Goal: Task Accomplishment & Management: Manage account settings

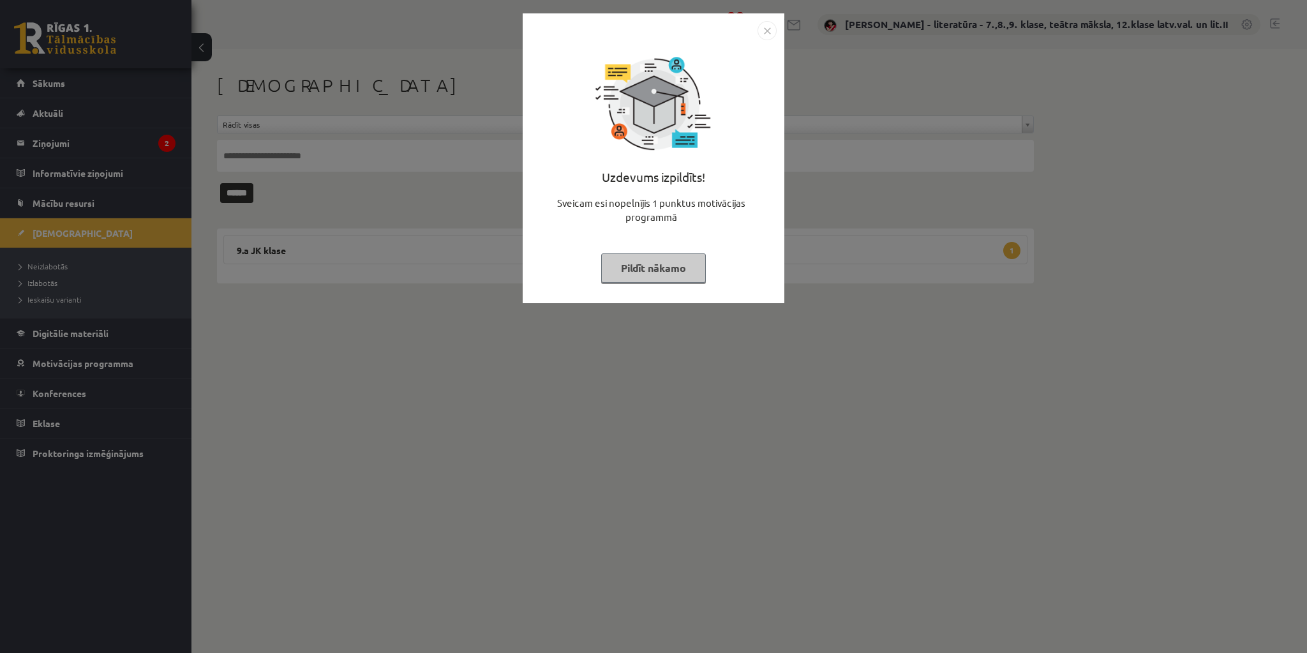
click at [693, 264] on button "Pildīt nākamo" at bounding box center [653, 267] width 105 height 29
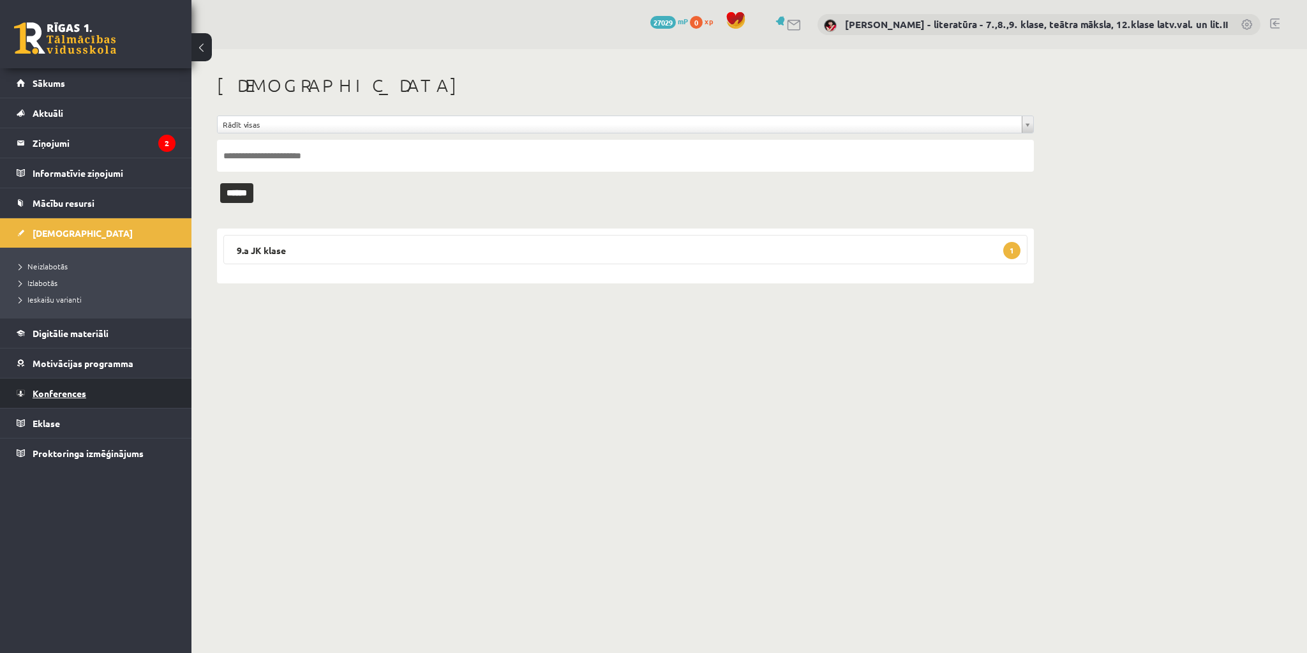
click at [64, 395] on span "Konferences" at bounding box center [60, 392] width 54 height 11
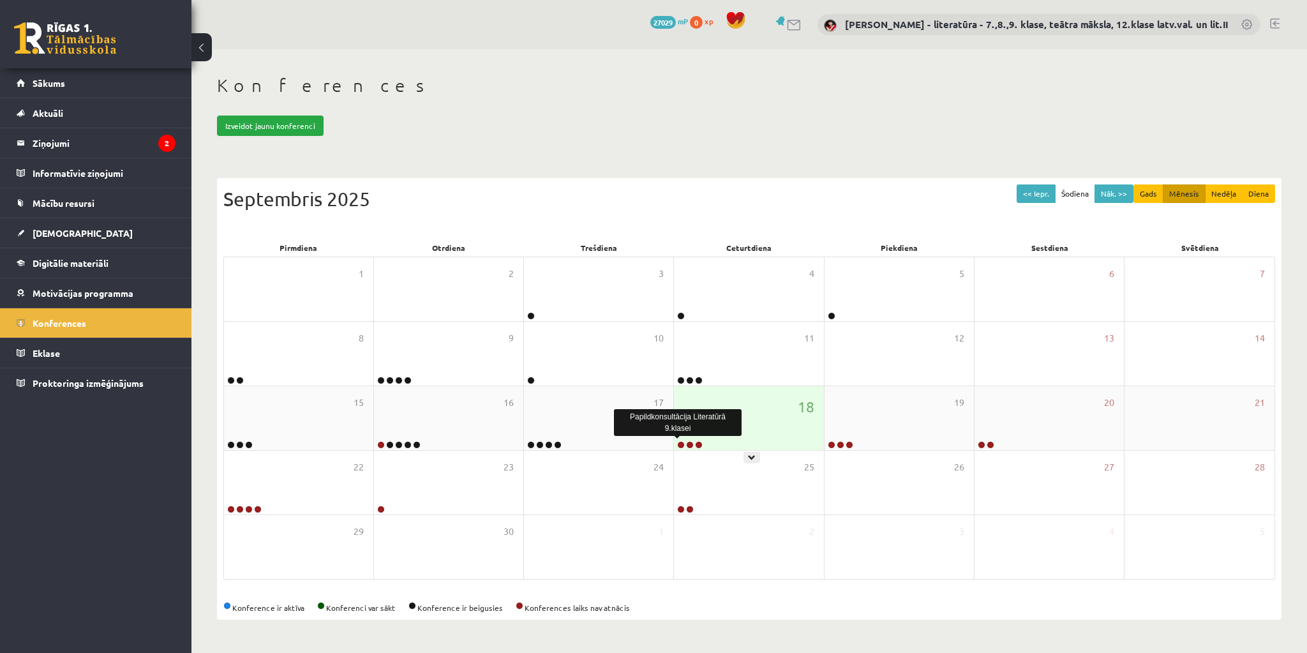
click at [681, 445] on link at bounding box center [681, 445] width 8 height 8
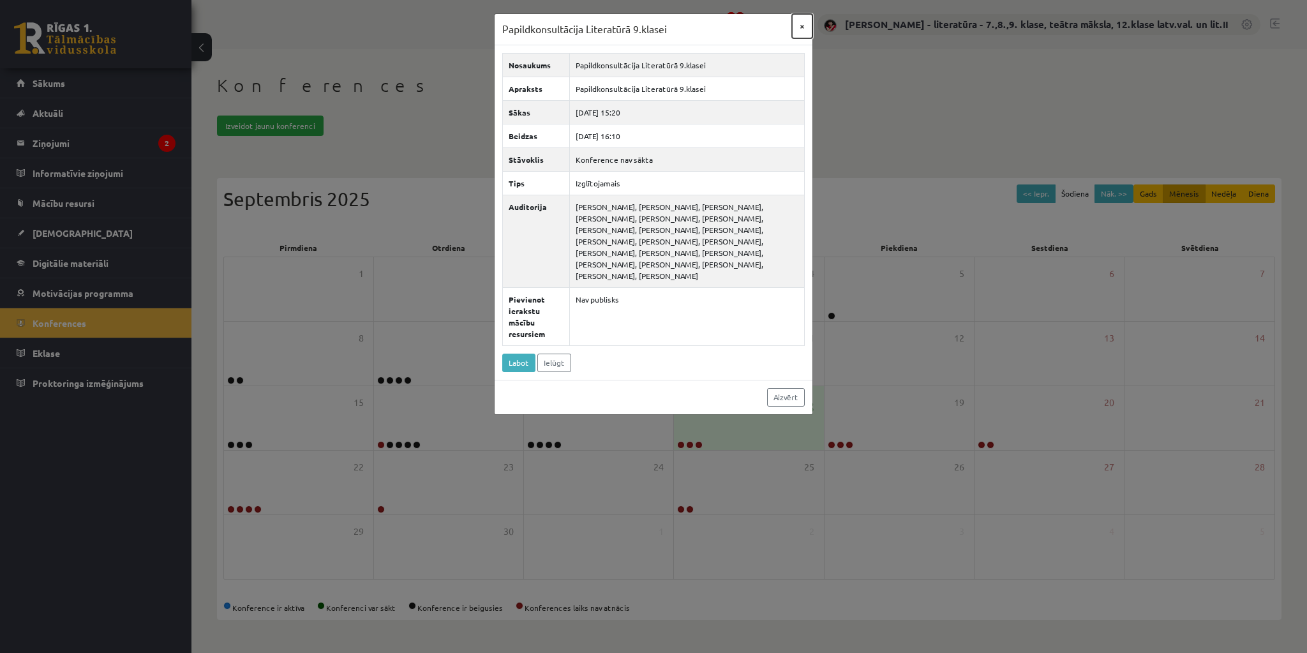
click at [804, 27] on button "×" at bounding box center [802, 26] width 20 height 24
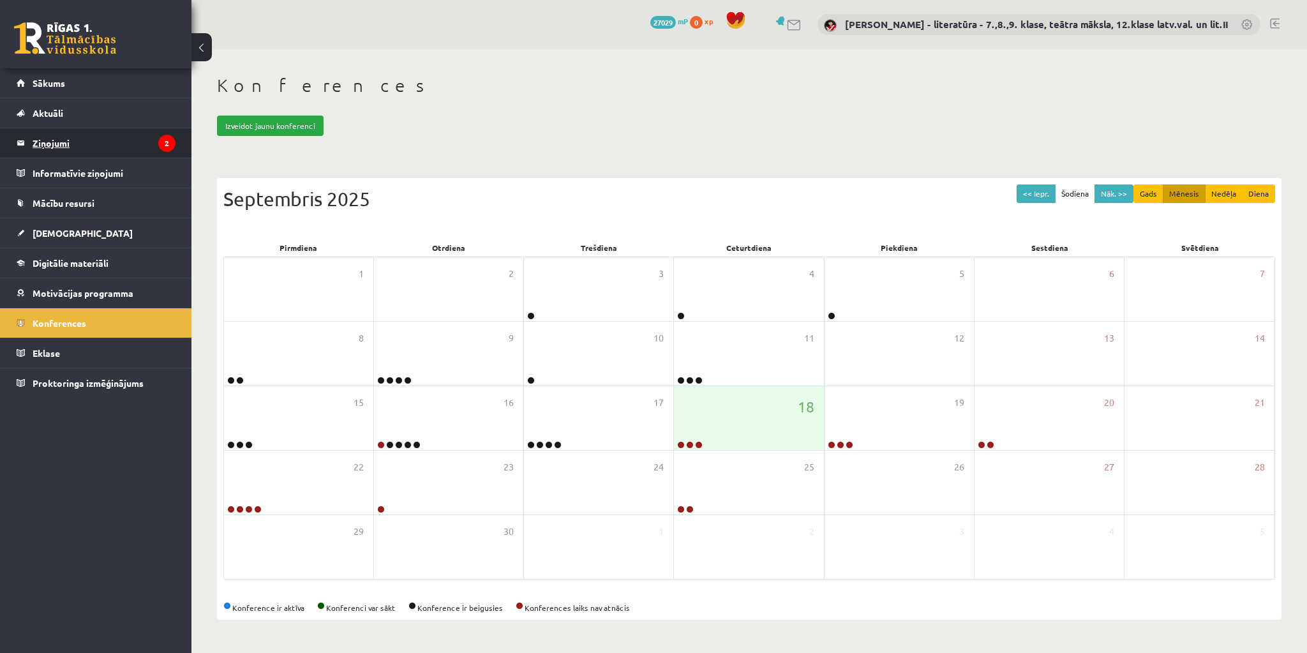
click at [59, 138] on legend "Ziņojumi 2" at bounding box center [104, 142] width 143 height 29
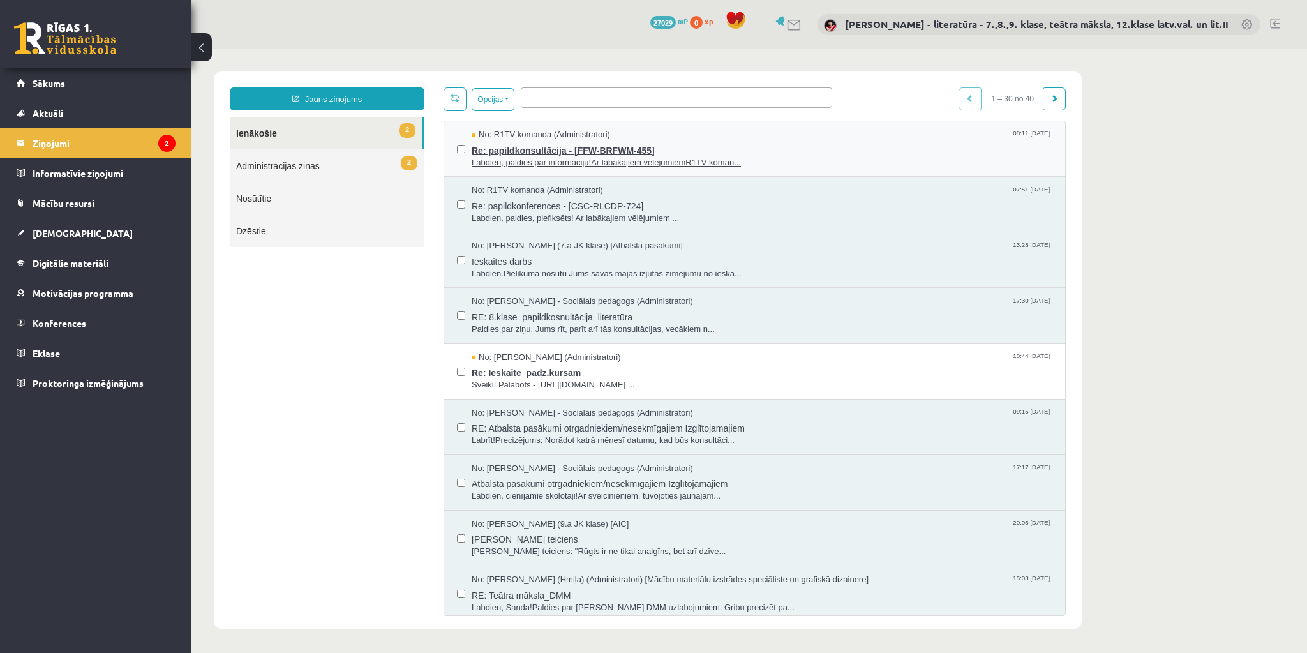
click at [562, 153] on span "Re: papildkonsultācija - [FFW-BRFWM-455]" at bounding box center [762, 149] width 581 height 16
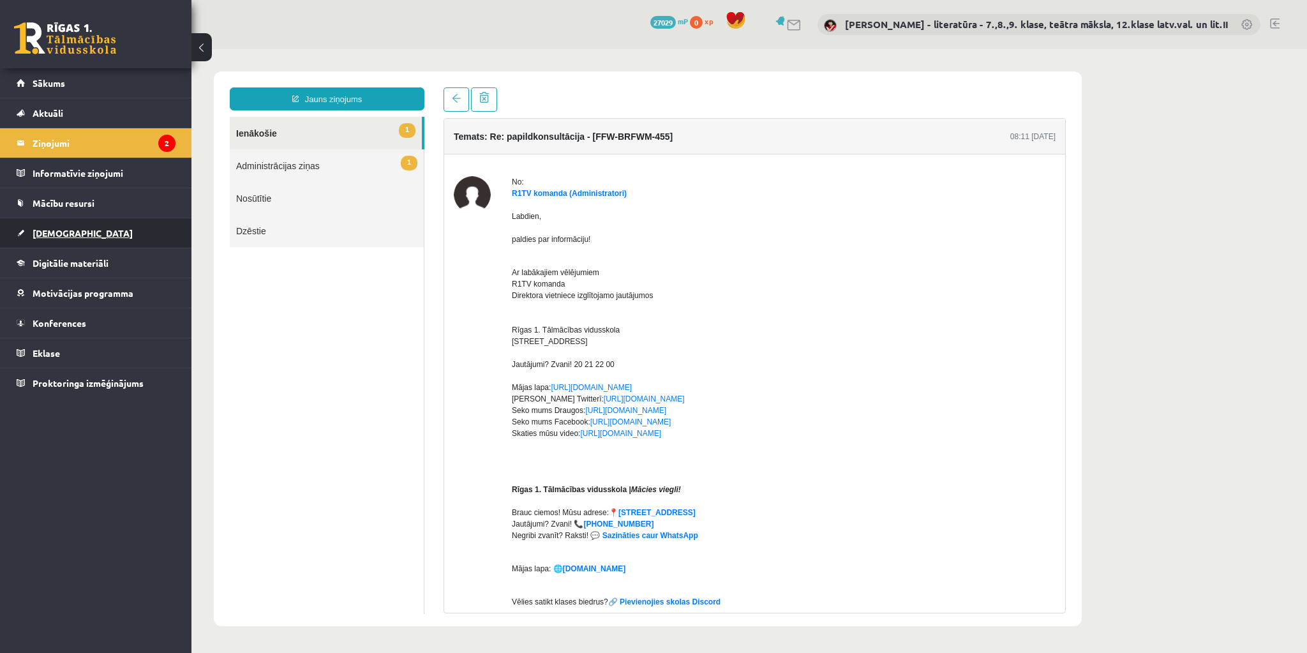
click at [68, 231] on span "[DEMOGRAPHIC_DATA]" at bounding box center [83, 232] width 100 height 11
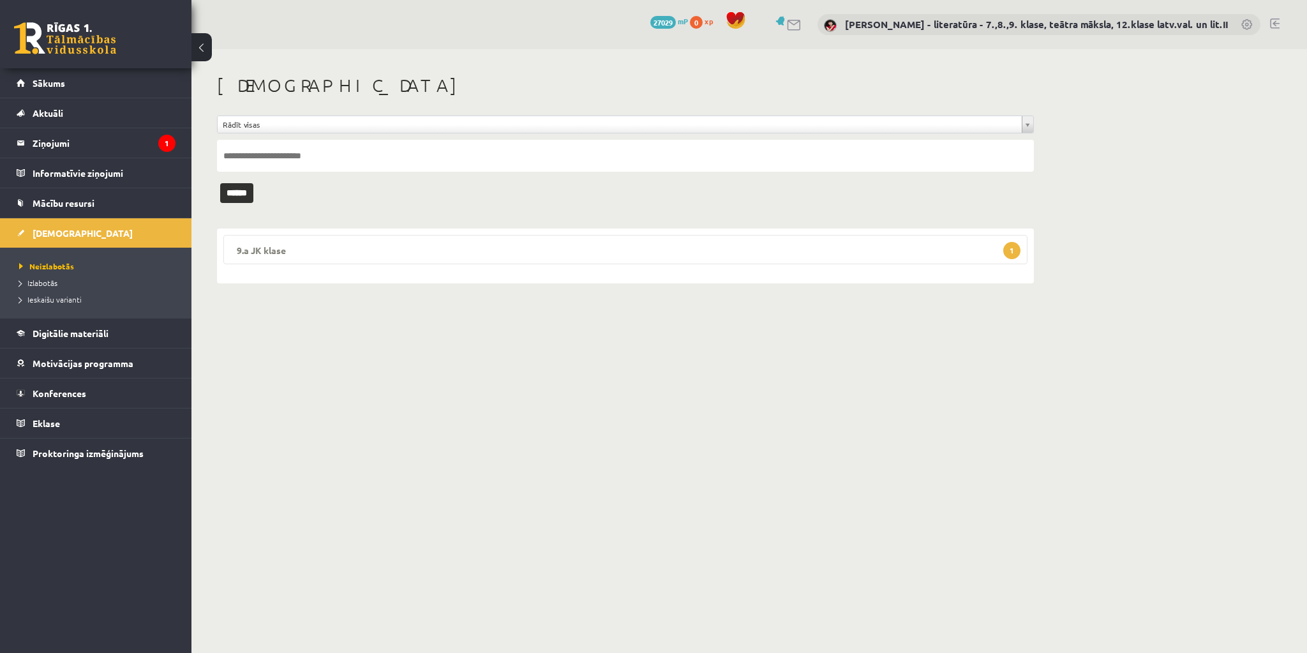
click at [1009, 248] on span "1" at bounding box center [1012, 250] width 17 height 17
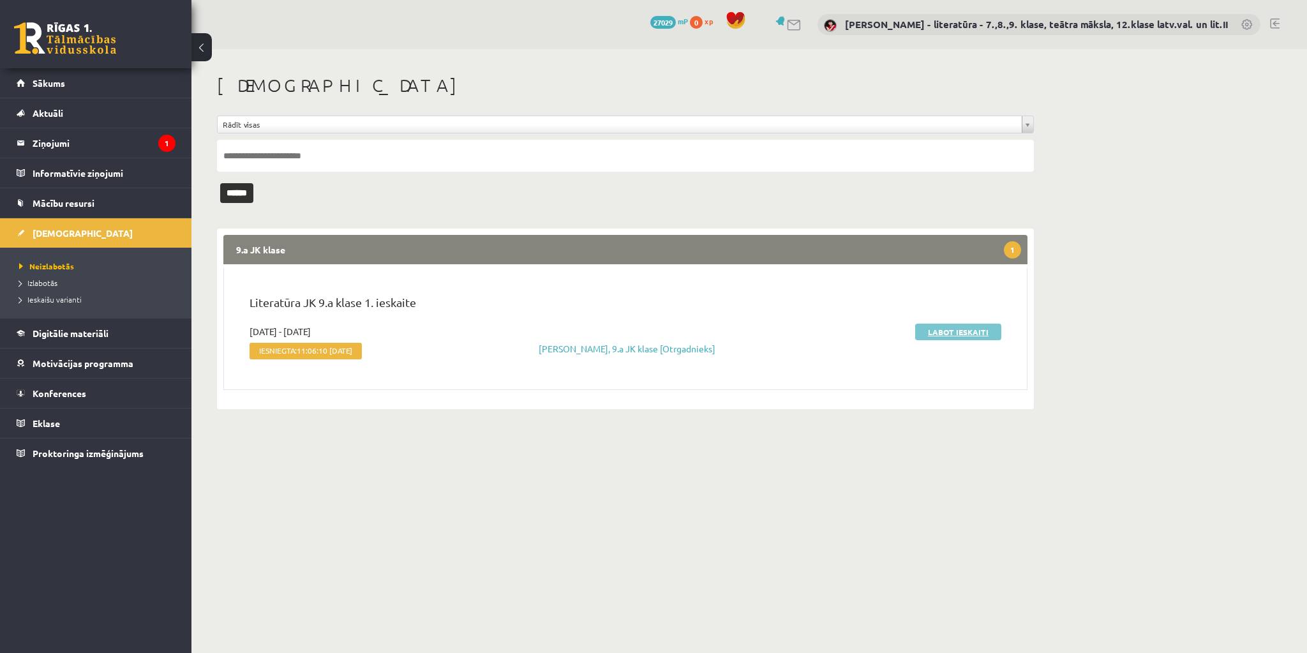
click at [963, 328] on link "Labot ieskaiti" at bounding box center [958, 332] width 86 height 17
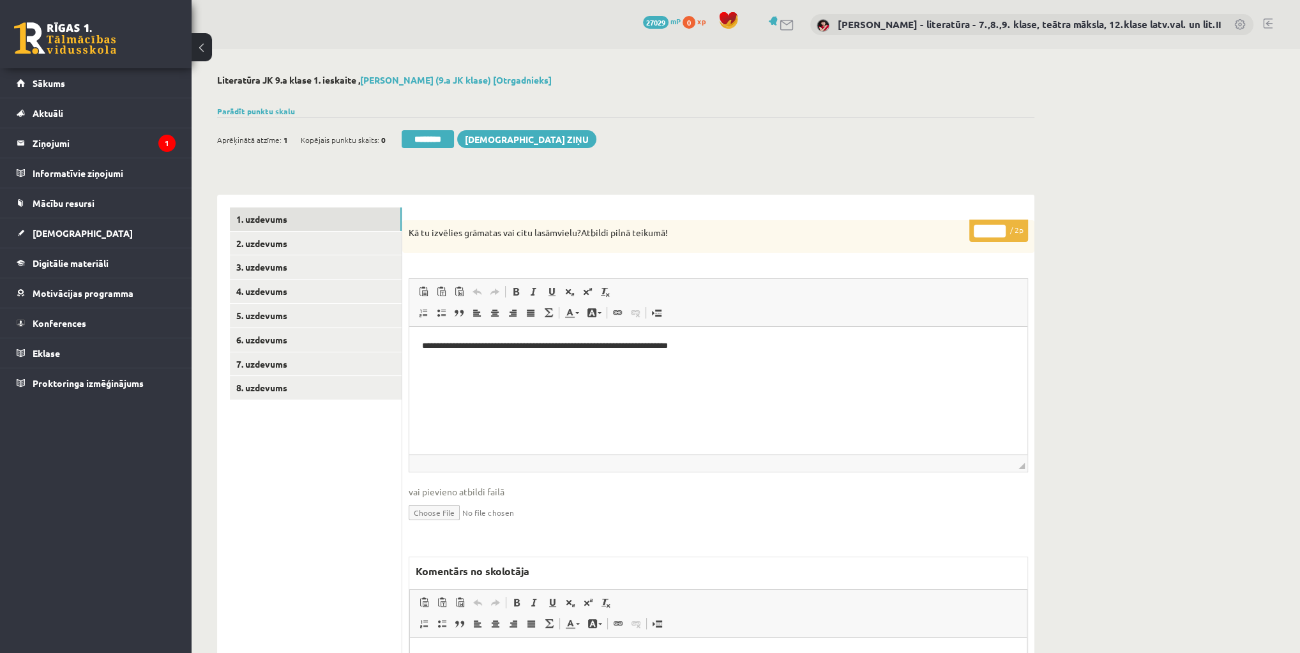
click at [986, 226] on input "*" at bounding box center [990, 231] width 32 height 13
type input "*"
click at [282, 236] on link "2. uzdevums" at bounding box center [316, 244] width 172 height 24
click at [988, 229] on input "*" at bounding box center [990, 231] width 32 height 13
type input "*"
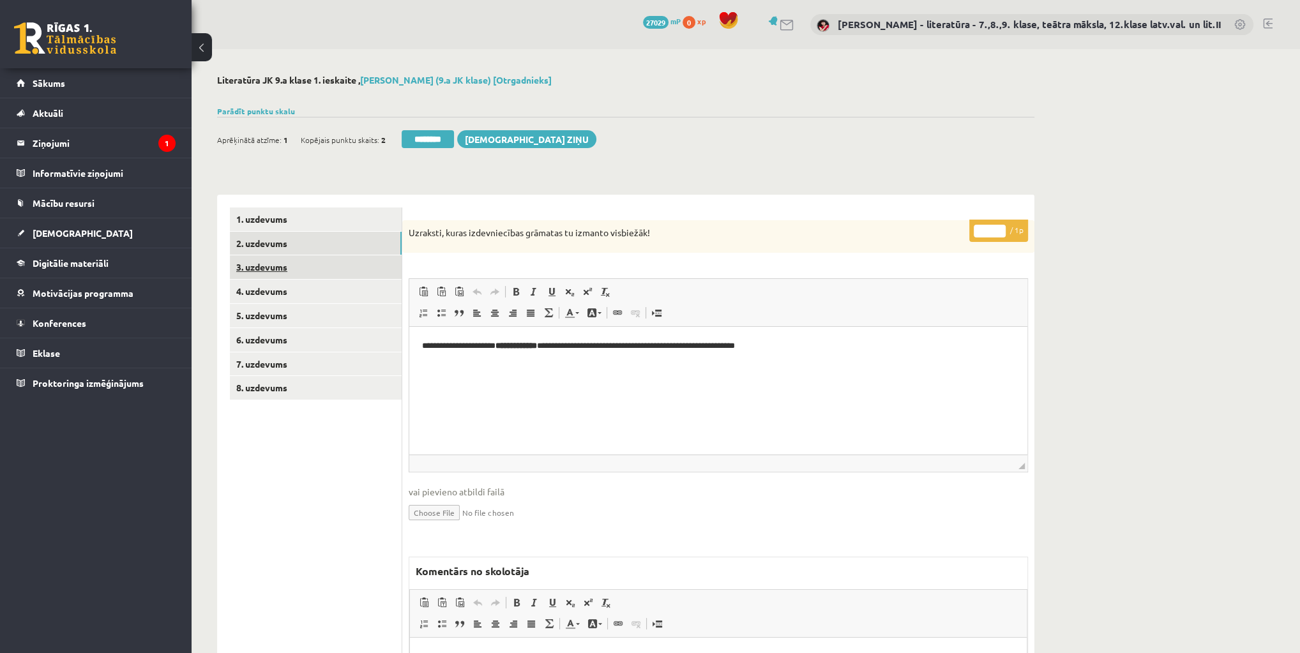
click at [324, 264] on link "3. uzdevums" at bounding box center [316, 267] width 172 height 24
drag, startPoint x: 987, startPoint y: 234, endPoint x: 963, endPoint y: 236, distance: 23.7
click at [963, 236] on div "**********" at bounding box center [718, 519] width 632 height 599
type input "*"
click at [319, 290] on link "4. uzdevums" at bounding box center [316, 292] width 172 height 24
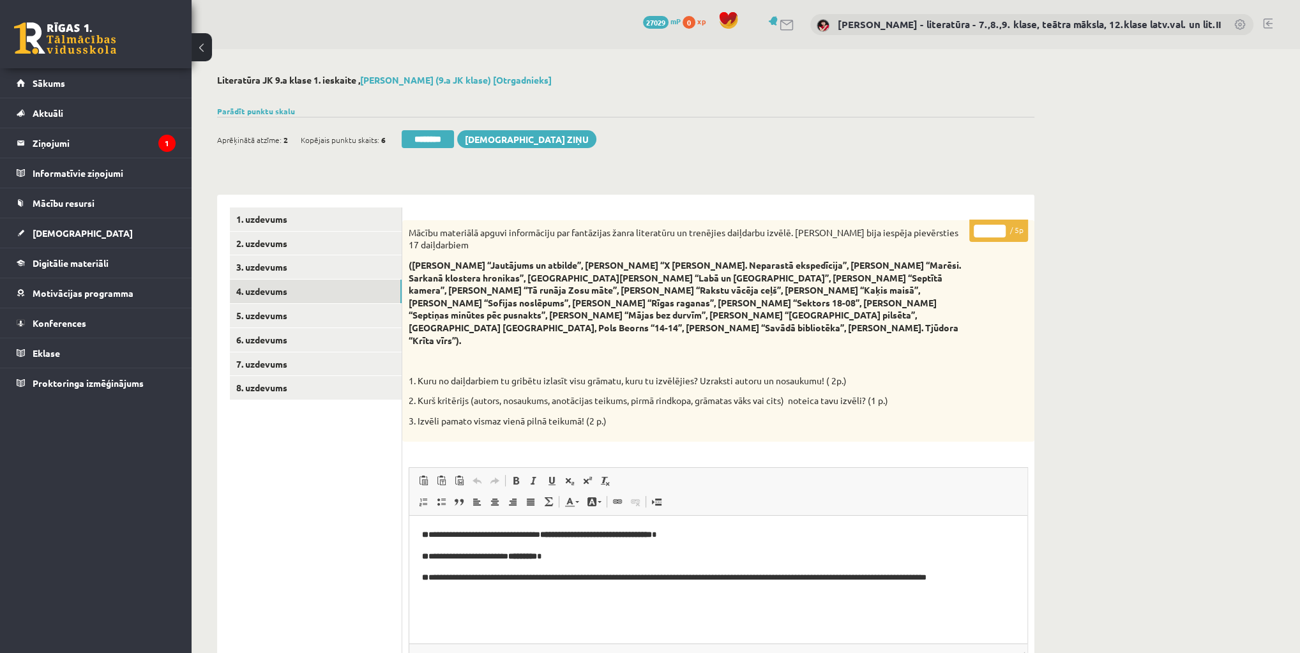
drag, startPoint x: 987, startPoint y: 236, endPoint x: 974, endPoint y: 235, distance: 13.4
click at [974, 235] on input "*" at bounding box center [990, 231] width 32 height 13
type input "*"
click at [278, 310] on link "5. uzdevums" at bounding box center [316, 316] width 172 height 24
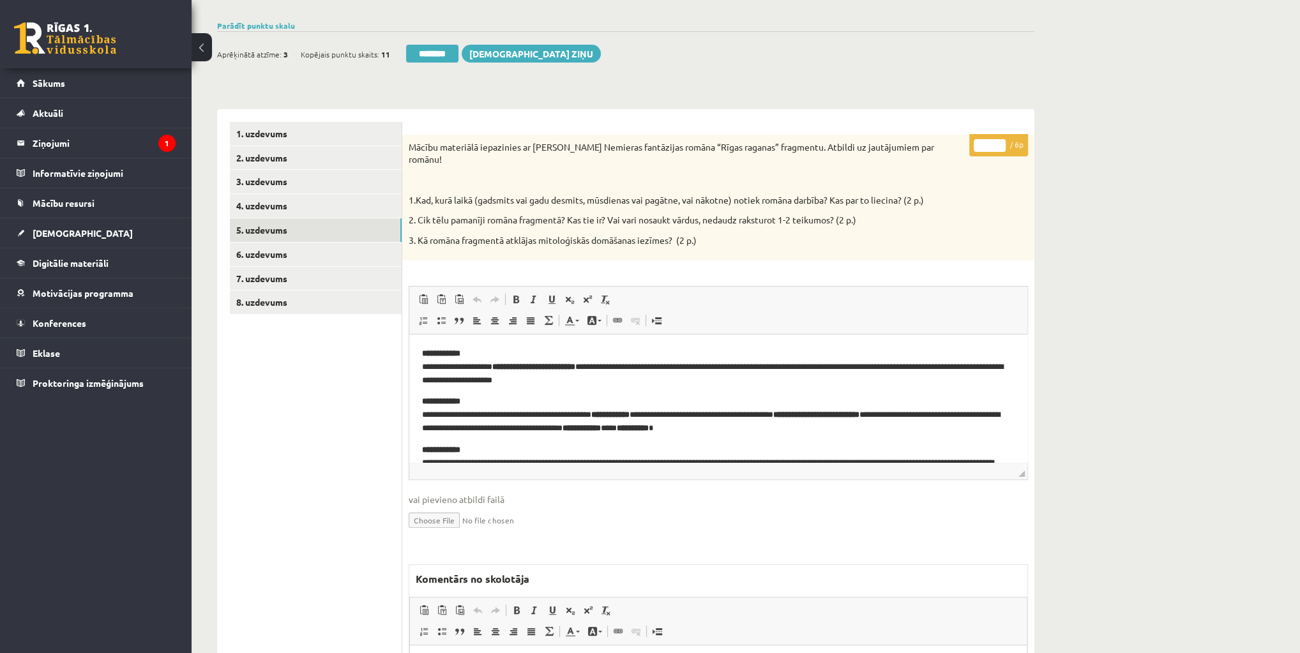
scroll to position [102, 0]
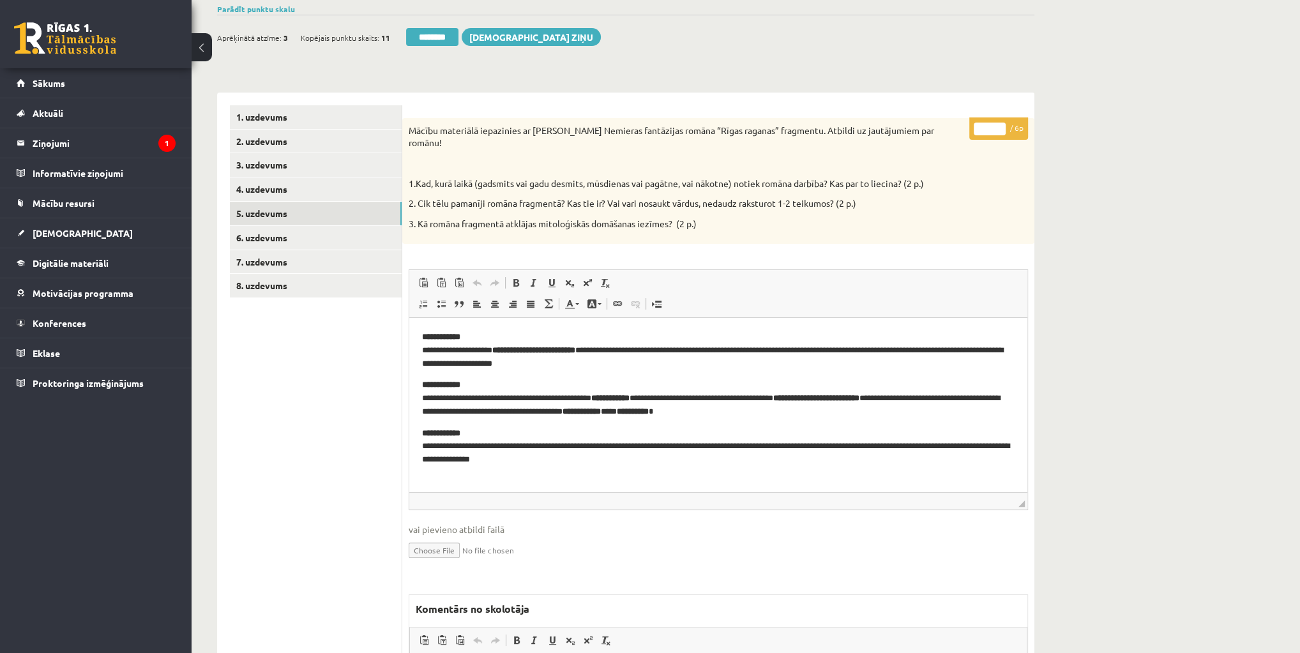
drag, startPoint x: 1023, startPoint y: 444, endPoint x: 1014, endPoint y: 482, distance: 38.6
click at [1014, 492] on span "◢ Elementa ceļš" at bounding box center [718, 500] width 618 height 17
click at [92, 320] on link "Konferences" at bounding box center [96, 322] width 159 height 29
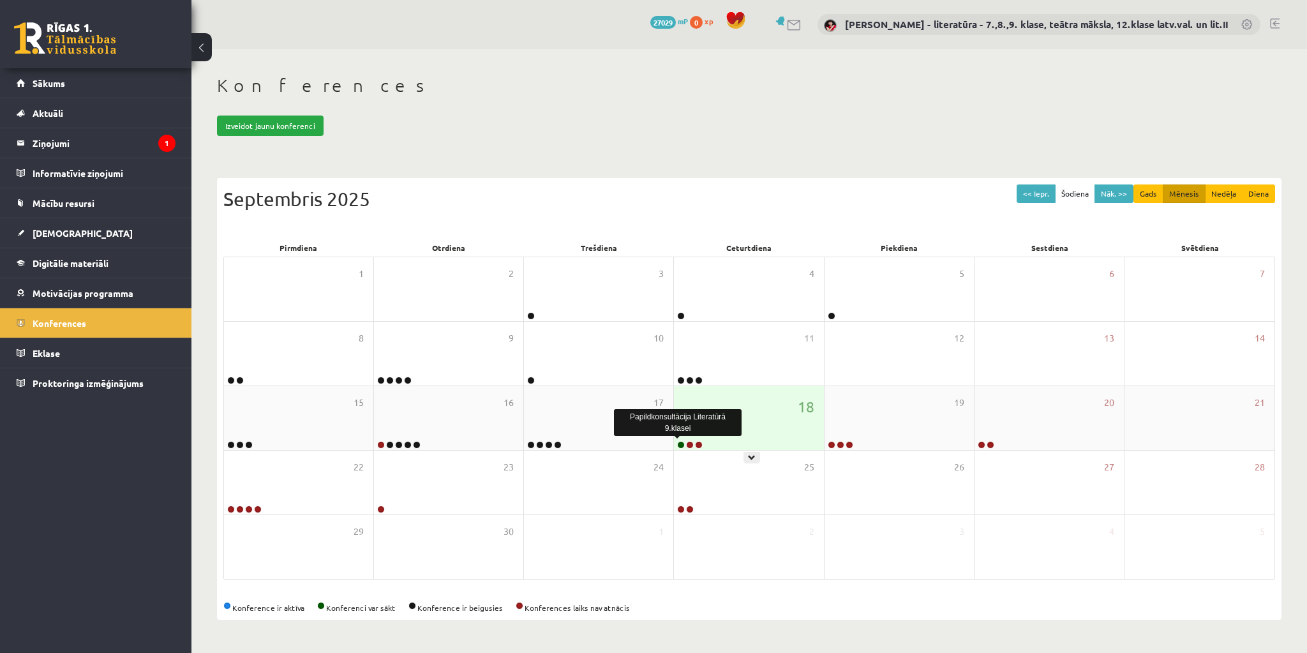
click at [679, 442] on link at bounding box center [681, 445] width 8 height 8
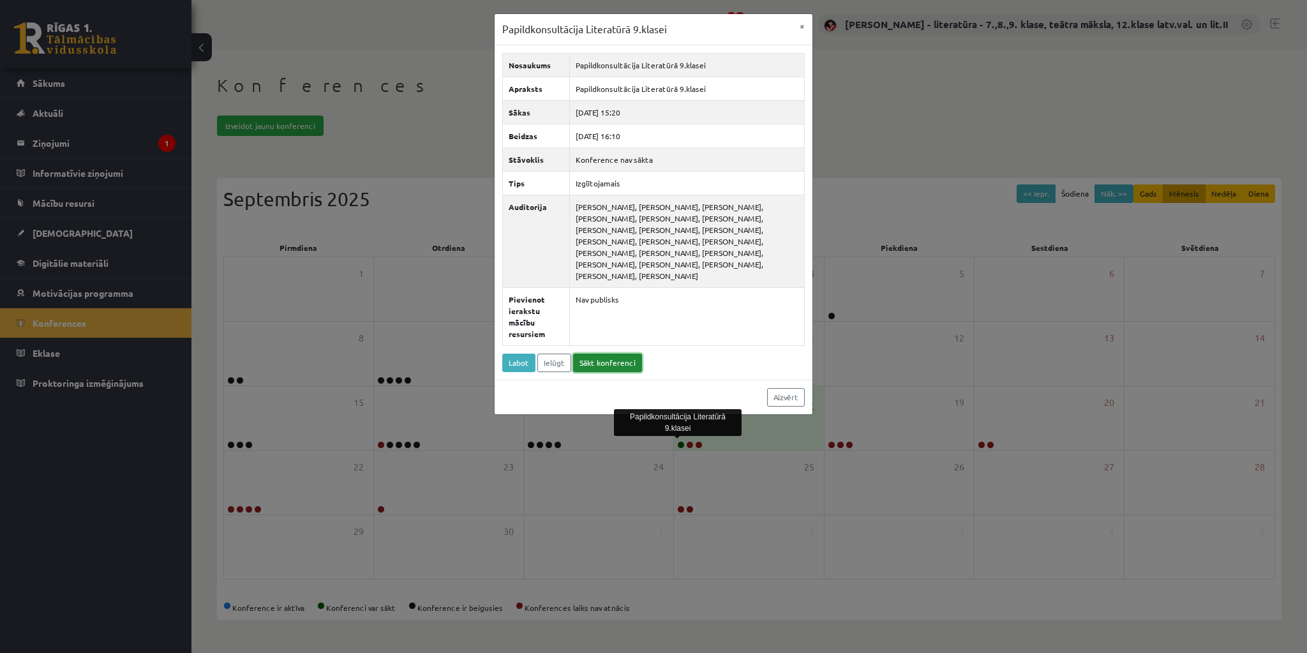
click at [598, 354] on link "Sākt konferenci" at bounding box center [607, 363] width 69 height 19
click at [803, 24] on button "×" at bounding box center [802, 26] width 20 height 24
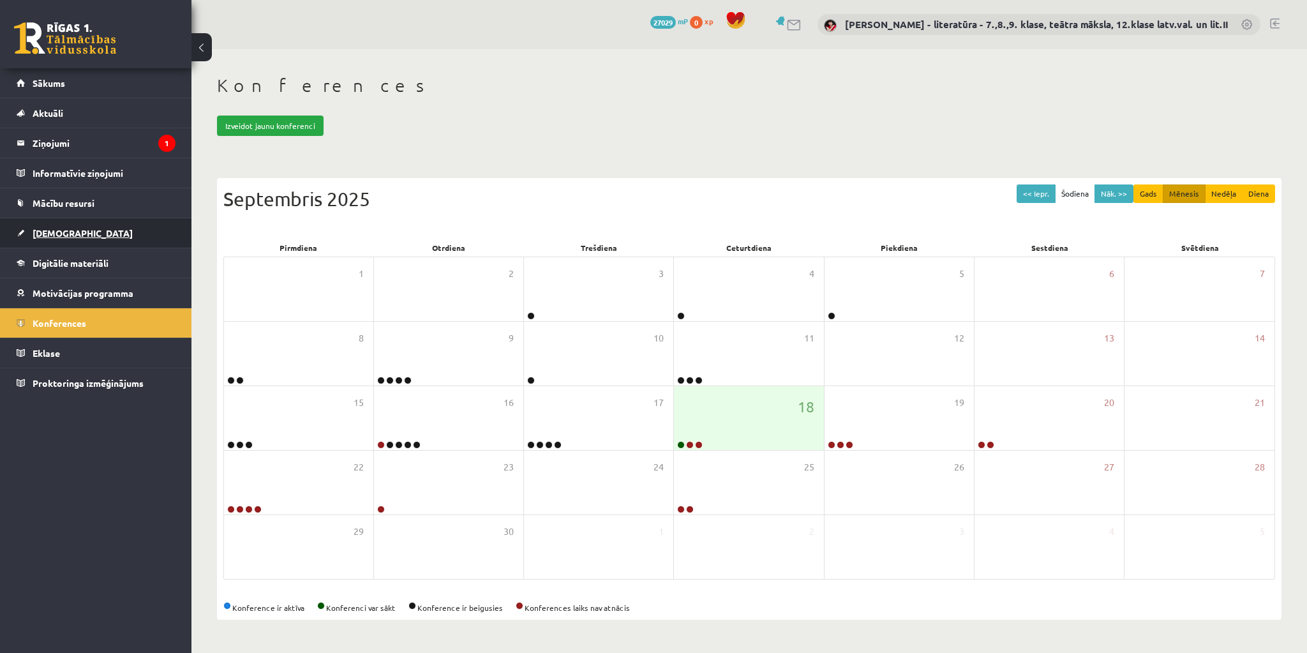
click at [77, 234] on link "[DEMOGRAPHIC_DATA]" at bounding box center [96, 232] width 159 height 29
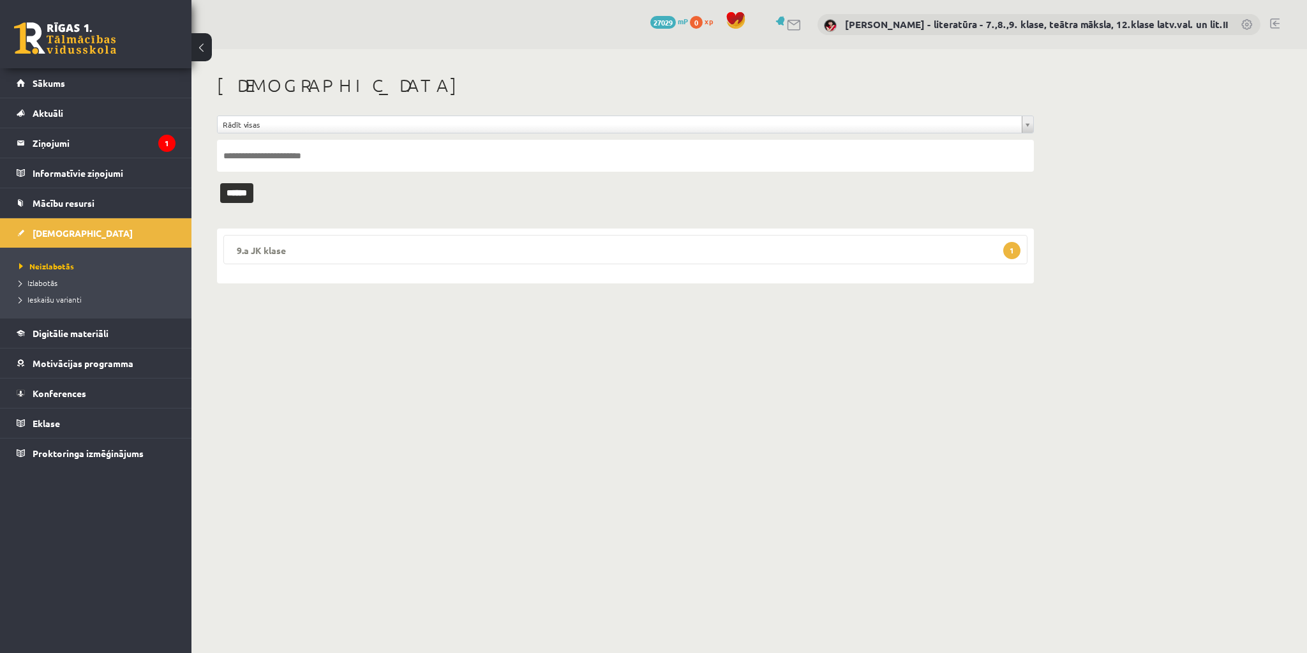
click at [1005, 254] on span "1" at bounding box center [1012, 250] width 17 height 17
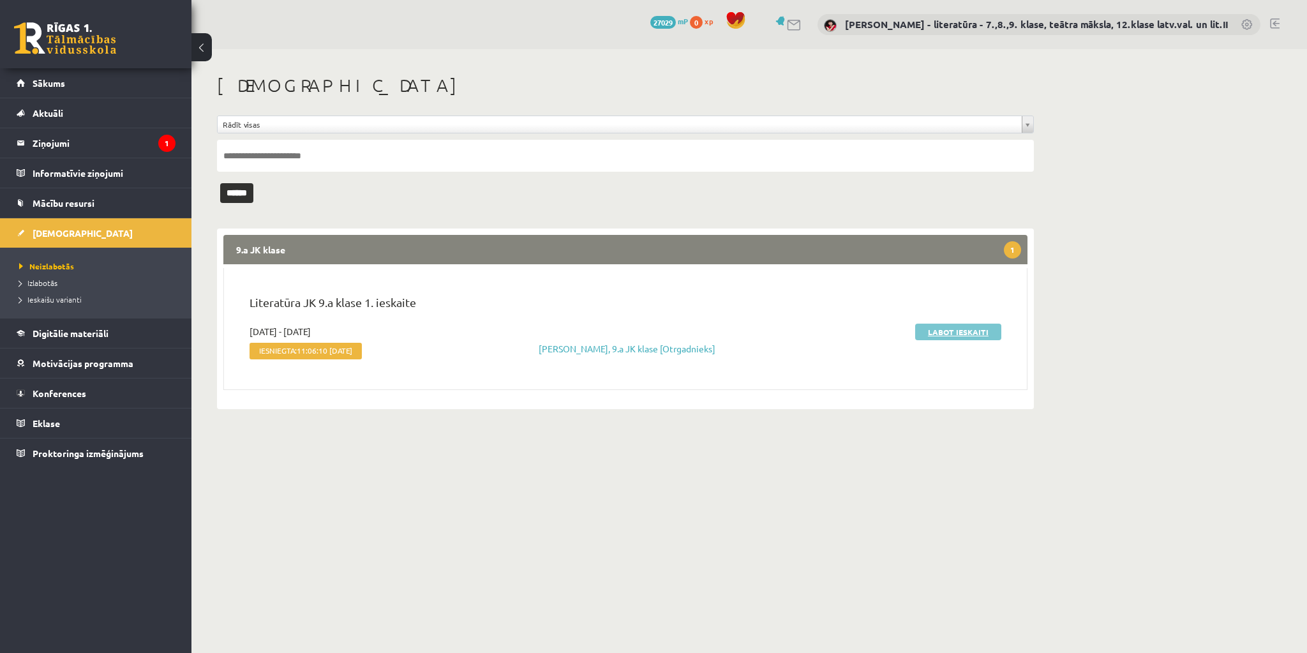
click at [965, 331] on link "Labot ieskaiti" at bounding box center [958, 332] width 86 height 17
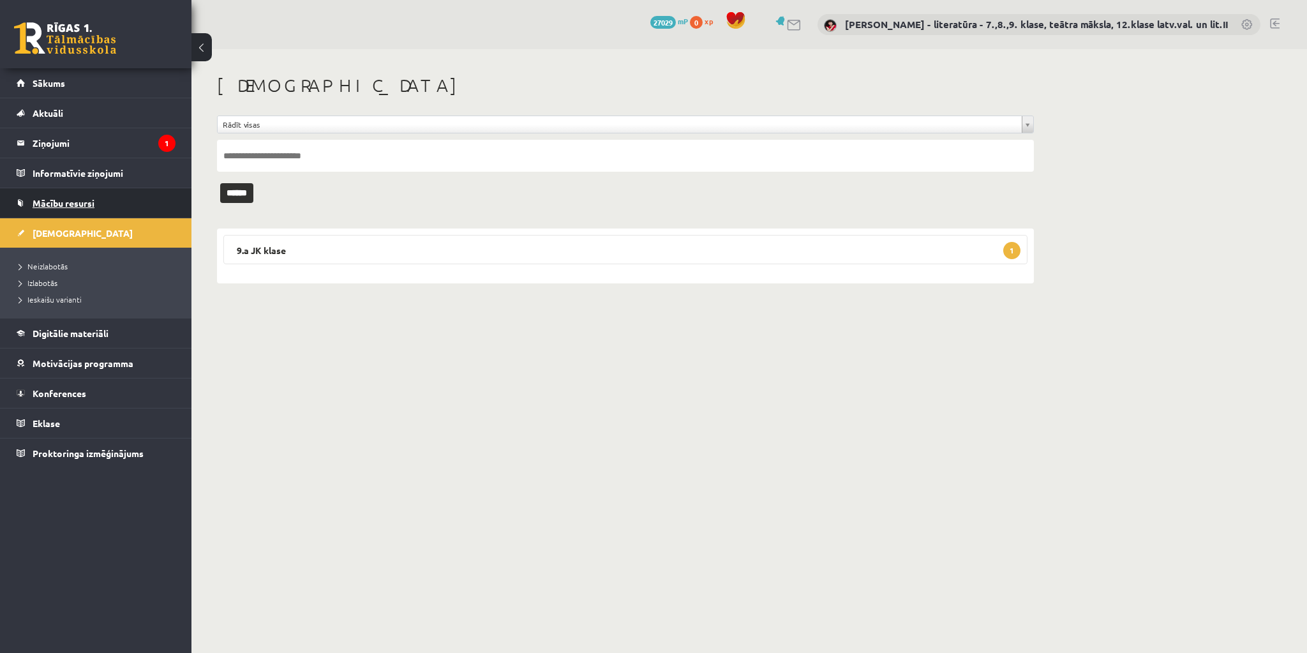
click at [86, 202] on span "Mācību resursi" at bounding box center [64, 202] width 62 height 11
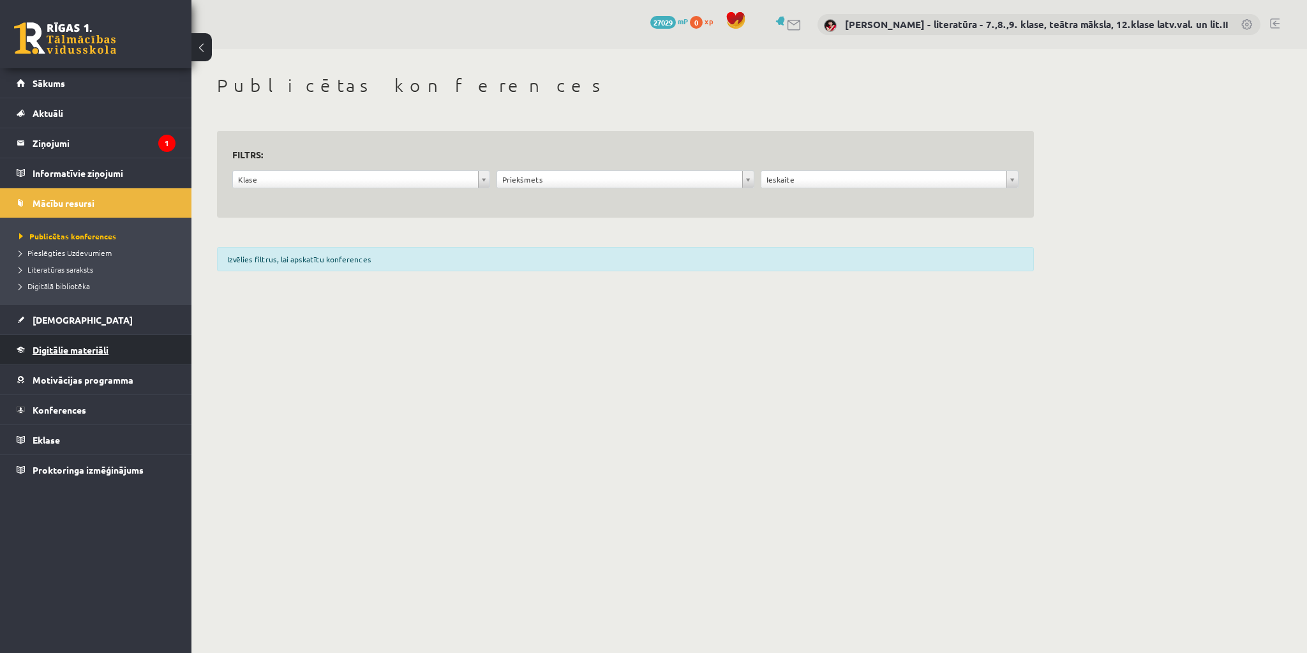
click at [64, 345] on span "Digitālie materiāli" at bounding box center [71, 349] width 76 height 11
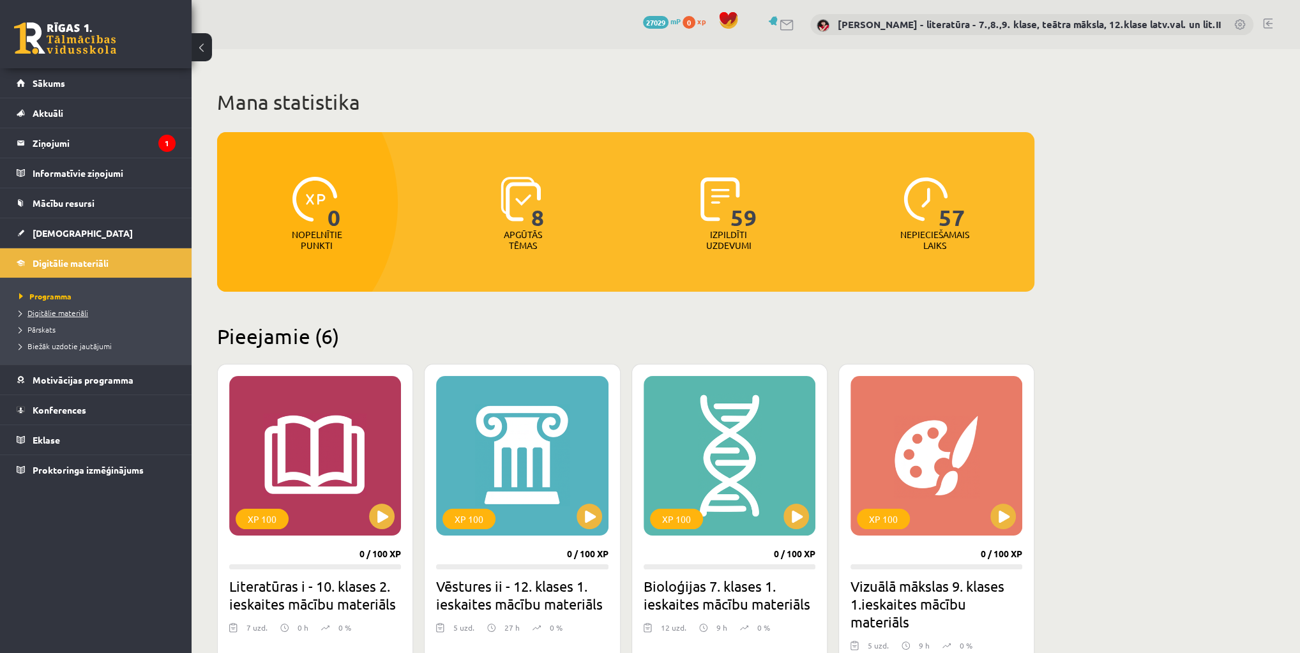
click at [77, 312] on span "Digitālie materiāli" at bounding box center [53, 313] width 69 height 10
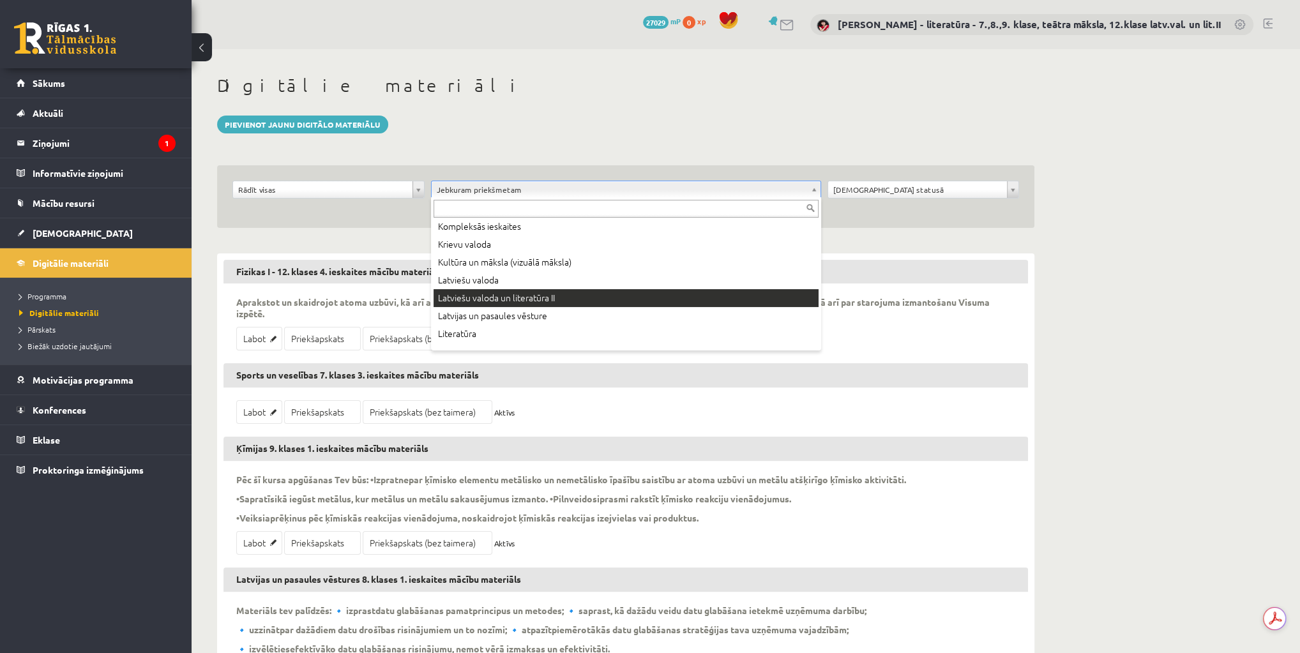
scroll to position [357, 0]
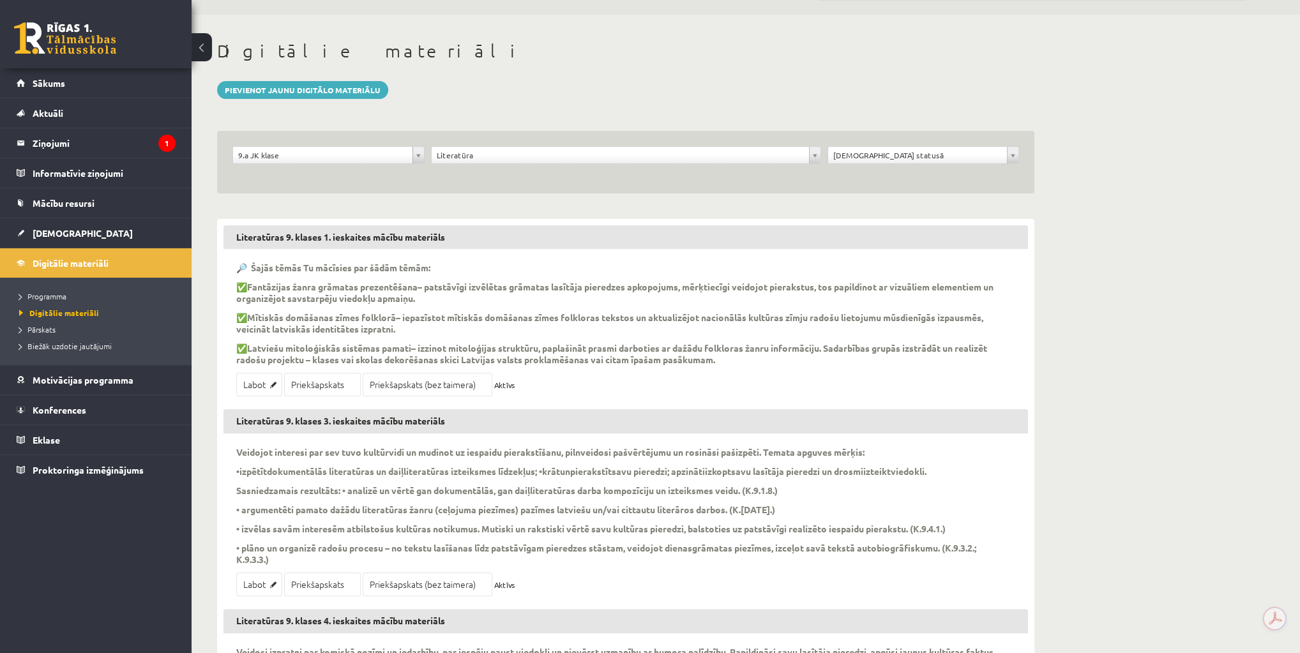
scroll to position [51, 0]
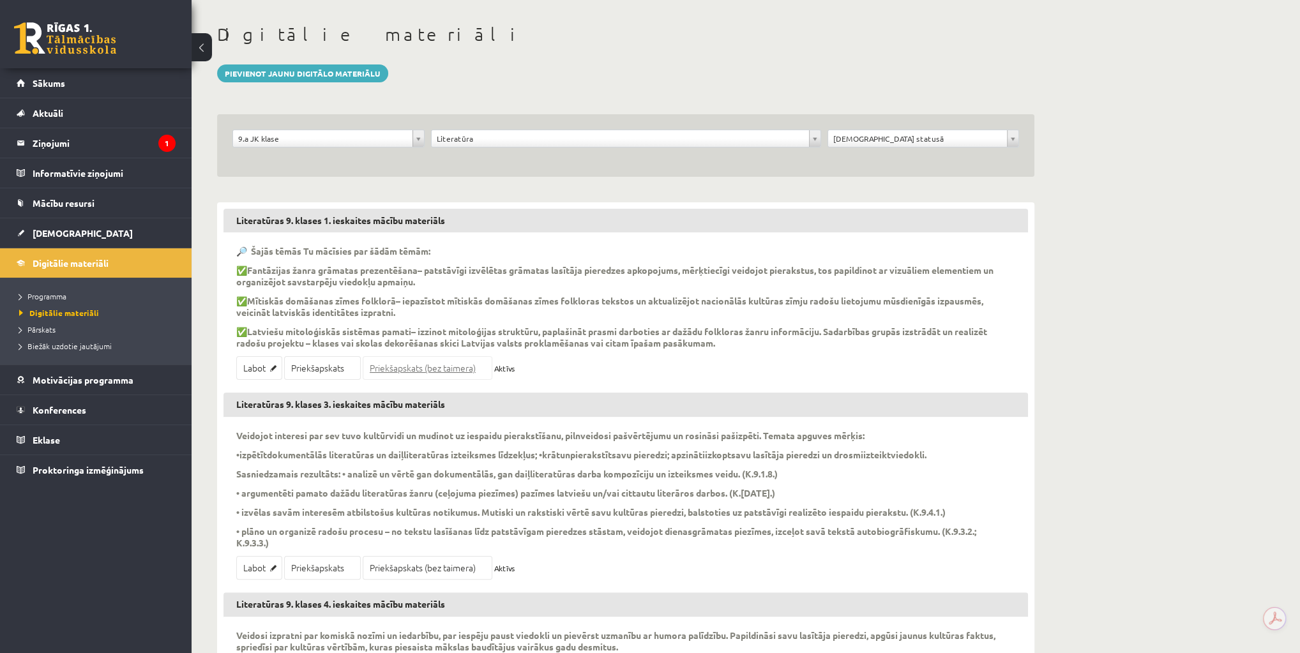
click at [398, 363] on link "Priekšapskats (bez taimera)" at bounding box center [428, 368] width 130 height 24
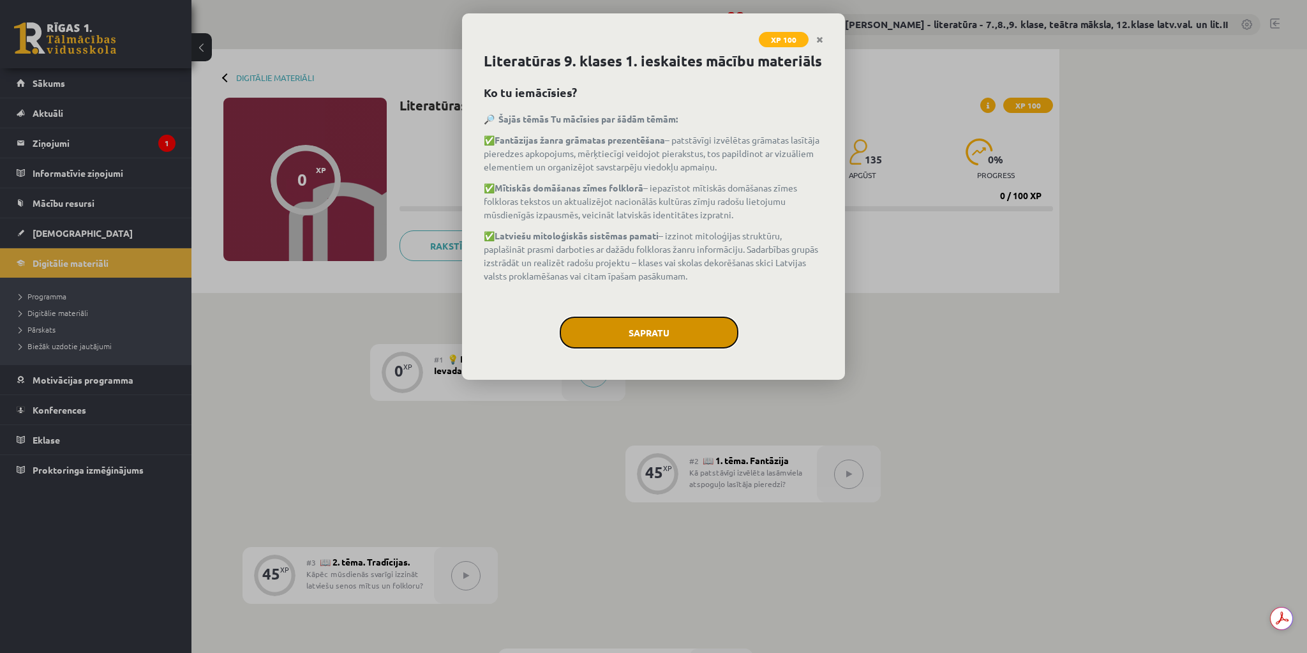
click at [670, 338] on button "Sapratu" at bounding box center [649, 333] width 179 height 32
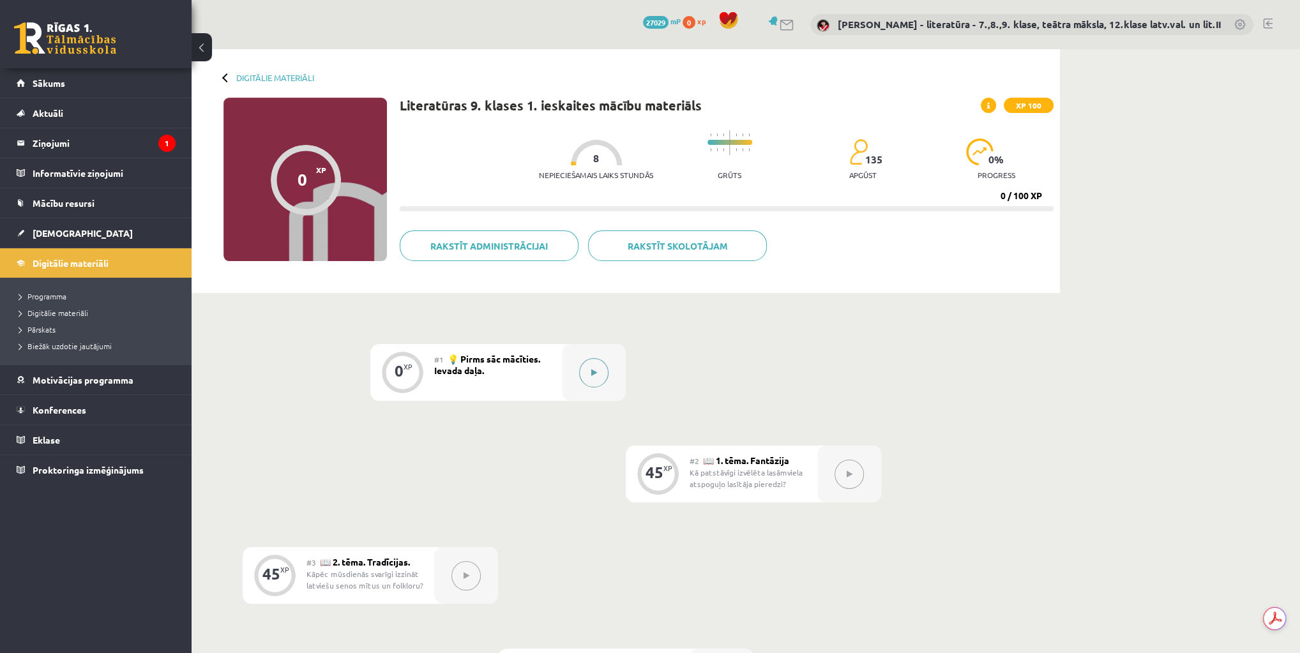
click at [602, 375] on button at bounding box center [593, 372] width 29 height 29
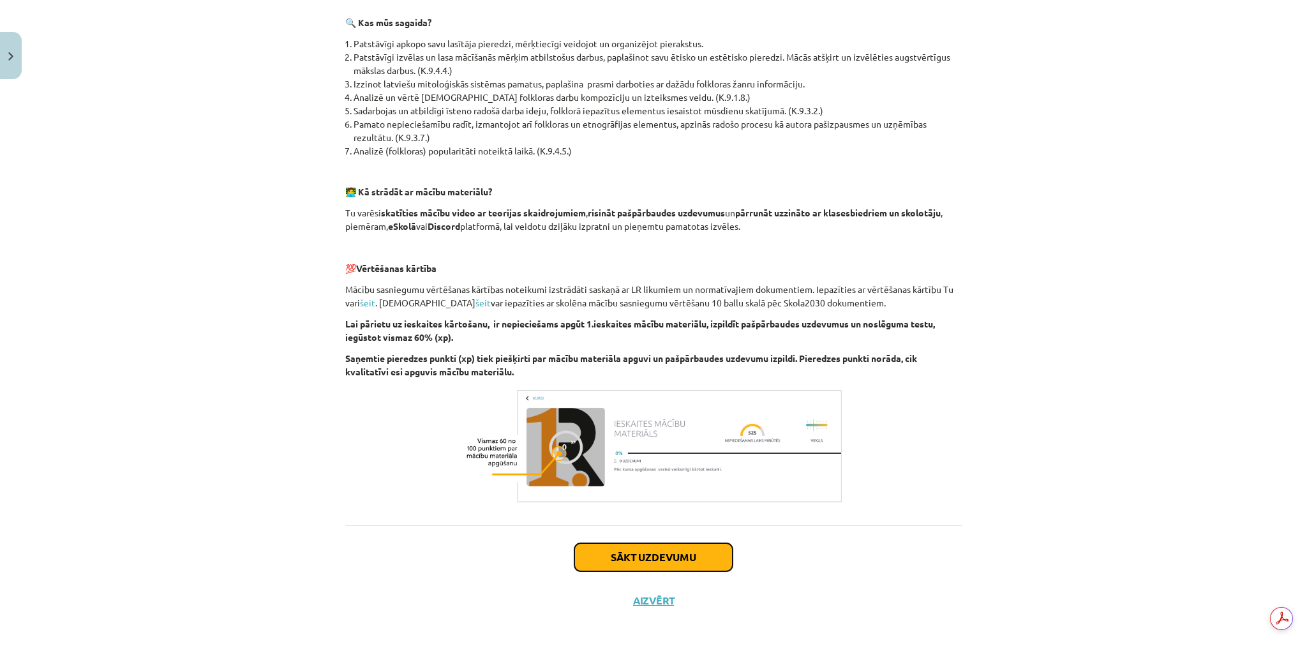
click at [686, 562] on button "Sākt uzdevumu" at bounding box center [654, 557] width 158 height 28
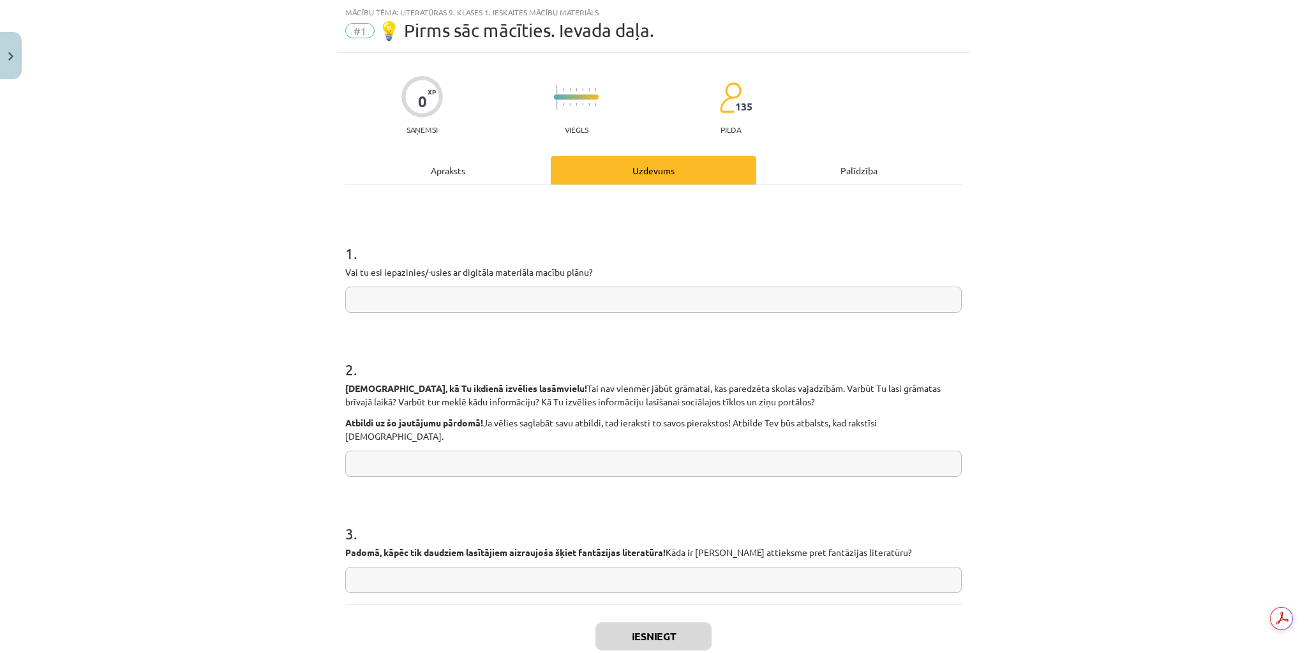
scroll to position [32, 0]
click at [428, 292] on input "text" at bounding box center [653, 300] width 617 height 26
type input "*"
click at [401, 459] on input "text" at bounding box center [653, 464] width 617 height 26
type input "*"
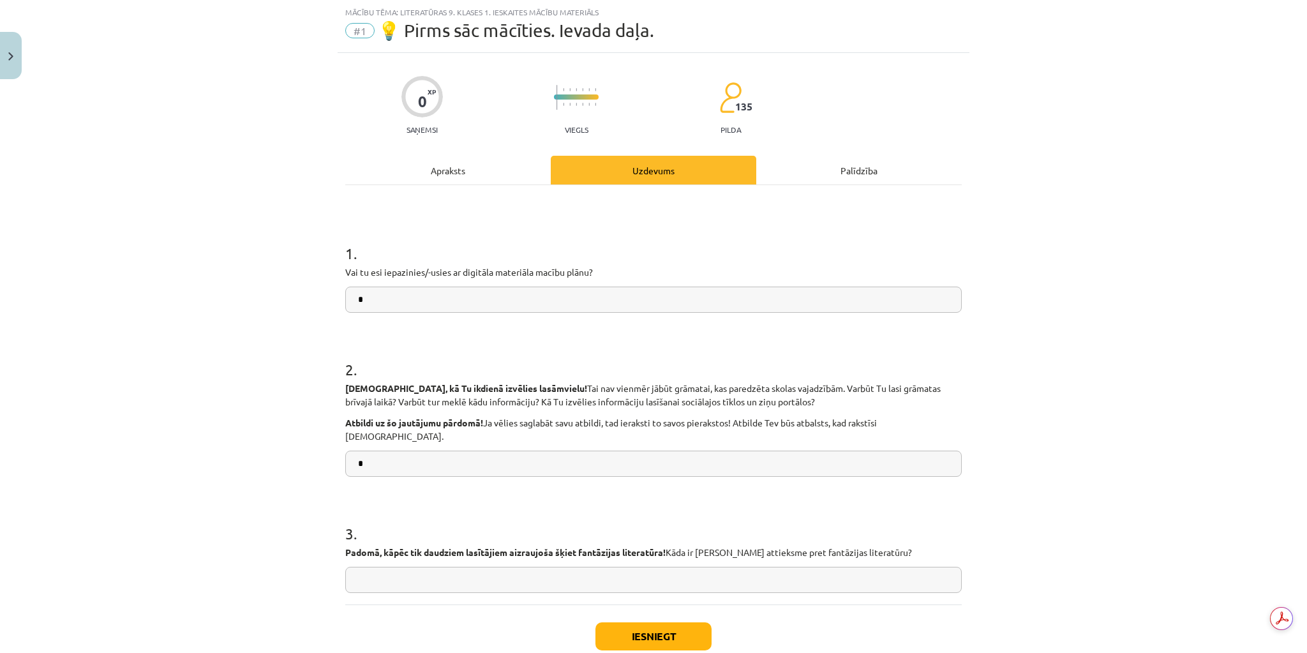
click at [389, 576] on input "text" at bounding box center [653, 580] width 617 height 26
type input "*"
click at [651, 629] on button "Iesniegt" at bounding box center [654, 636] width 116 height 28
click at [616, 624] on button "Iesniegt" at bounding box center [654, 636] width 116 height 28
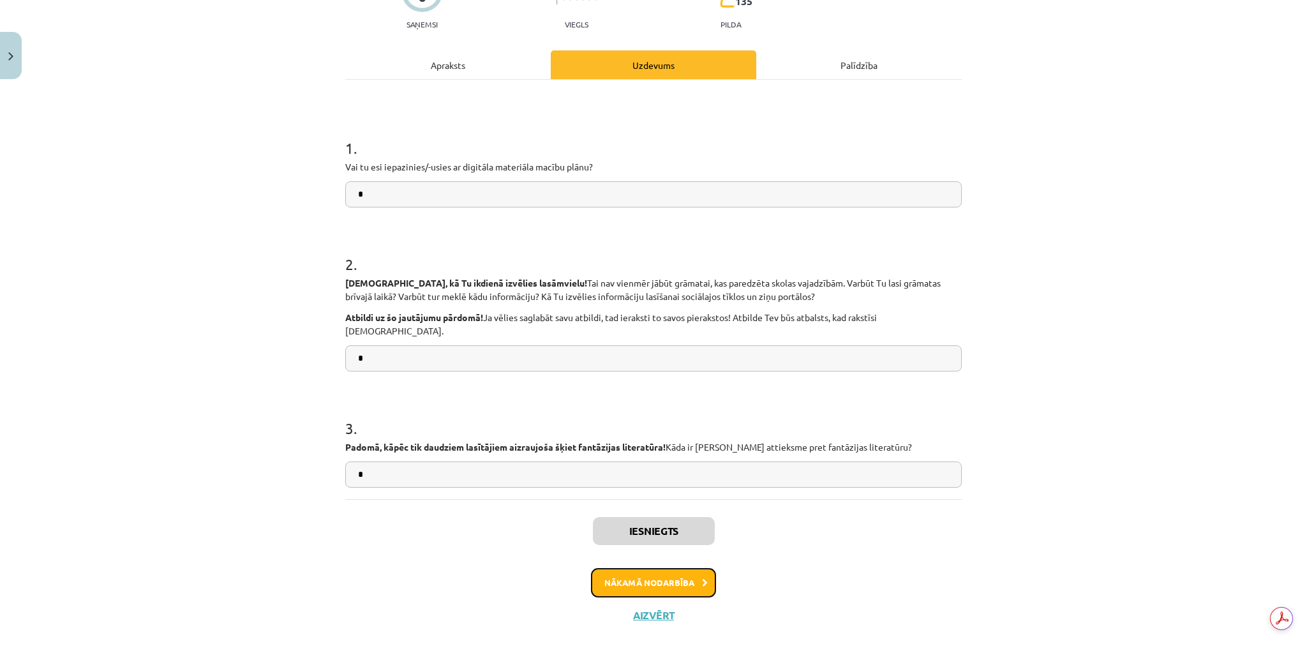
click at [686, 568] on button "Nākamā nodarbība" at bounding box center [653, 582] width 125 height 29
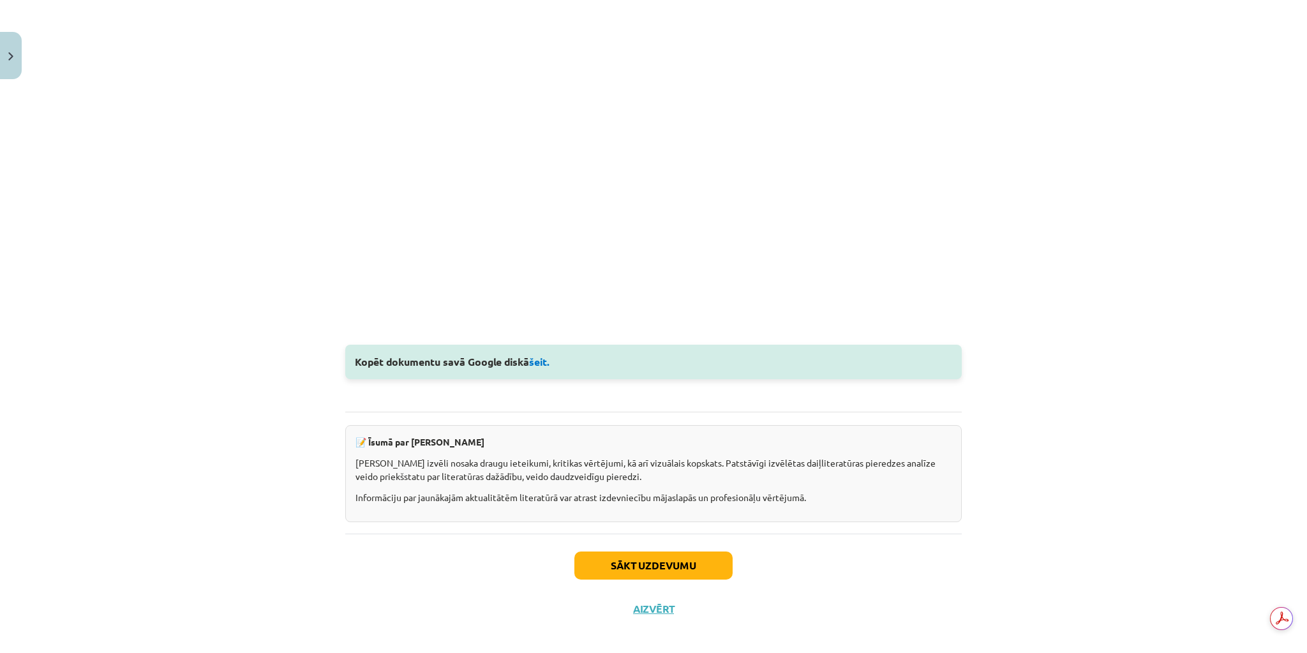
scroll to position [1498, 0]
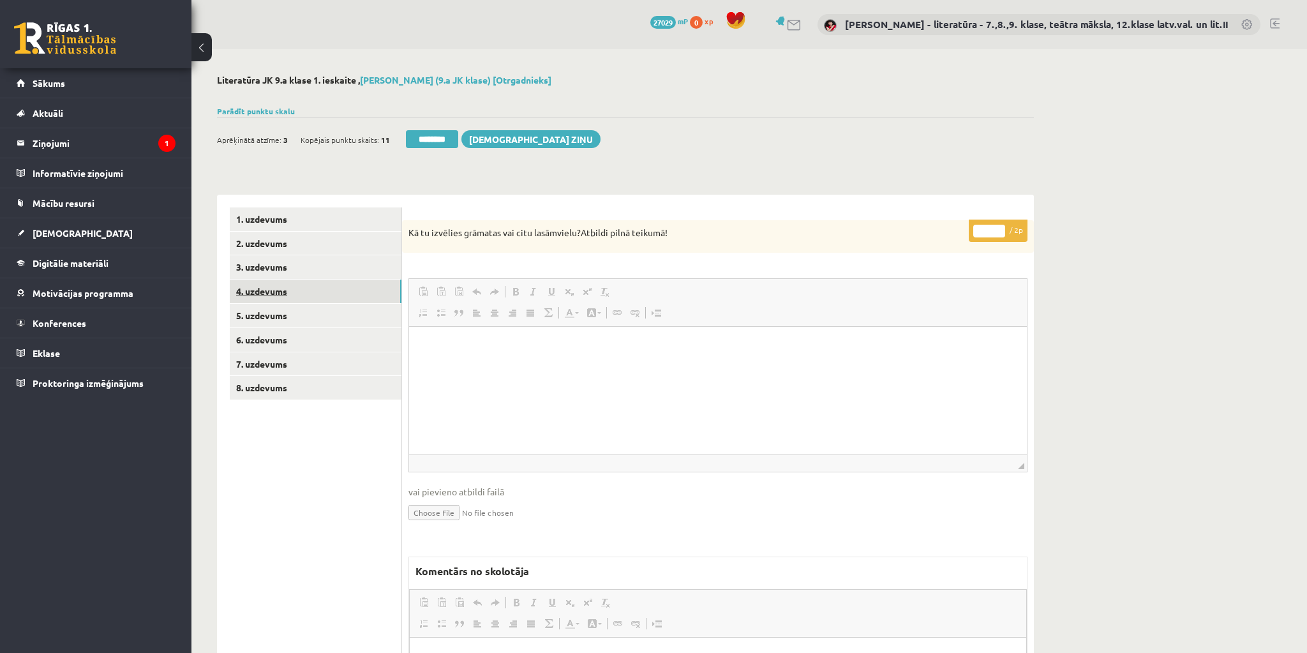
click at [248, 286] on link "4. uzdevums" at bounding box center [316, 292] width 172 height 24
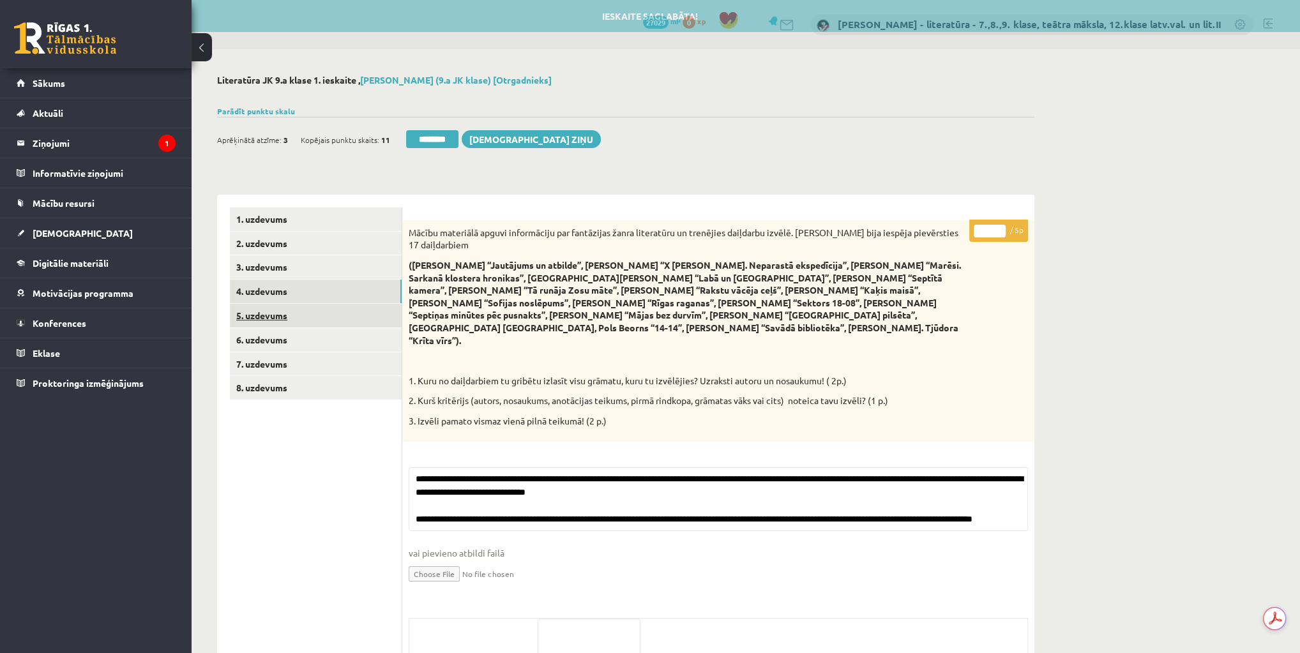
click at [286, 317] on link "5. uzdevums" at bounding box center [316, 316] width 172 height 24
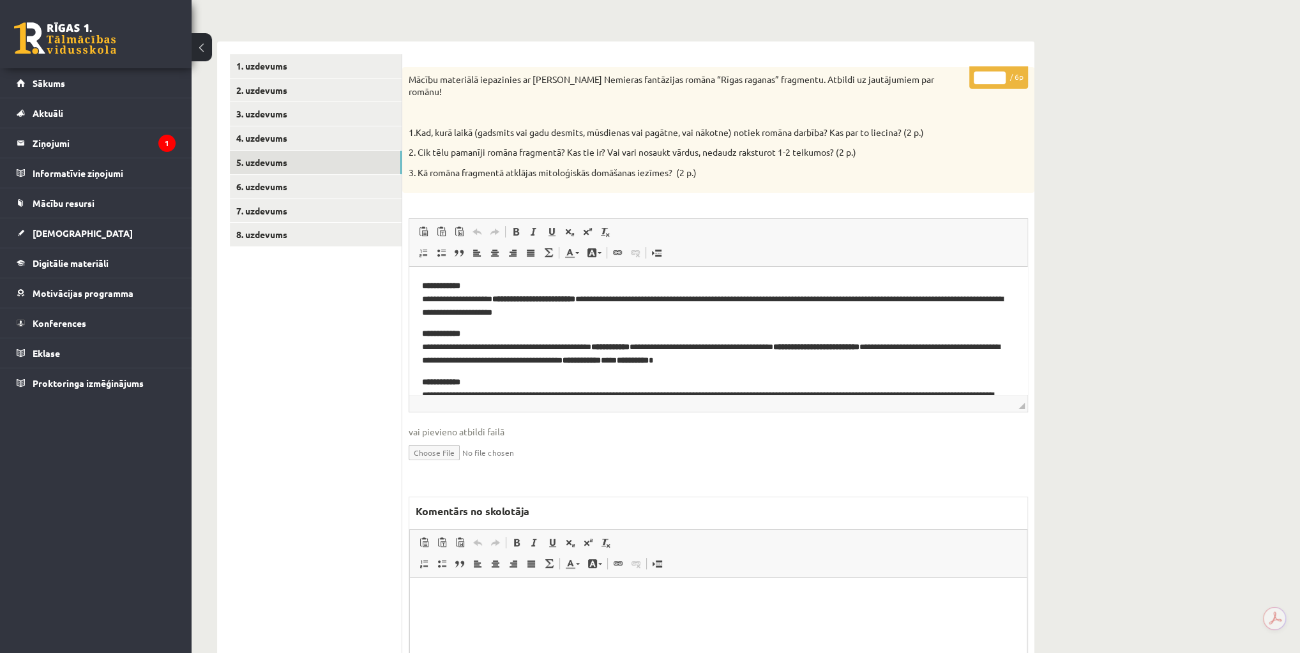
scroll to position [34, 0]
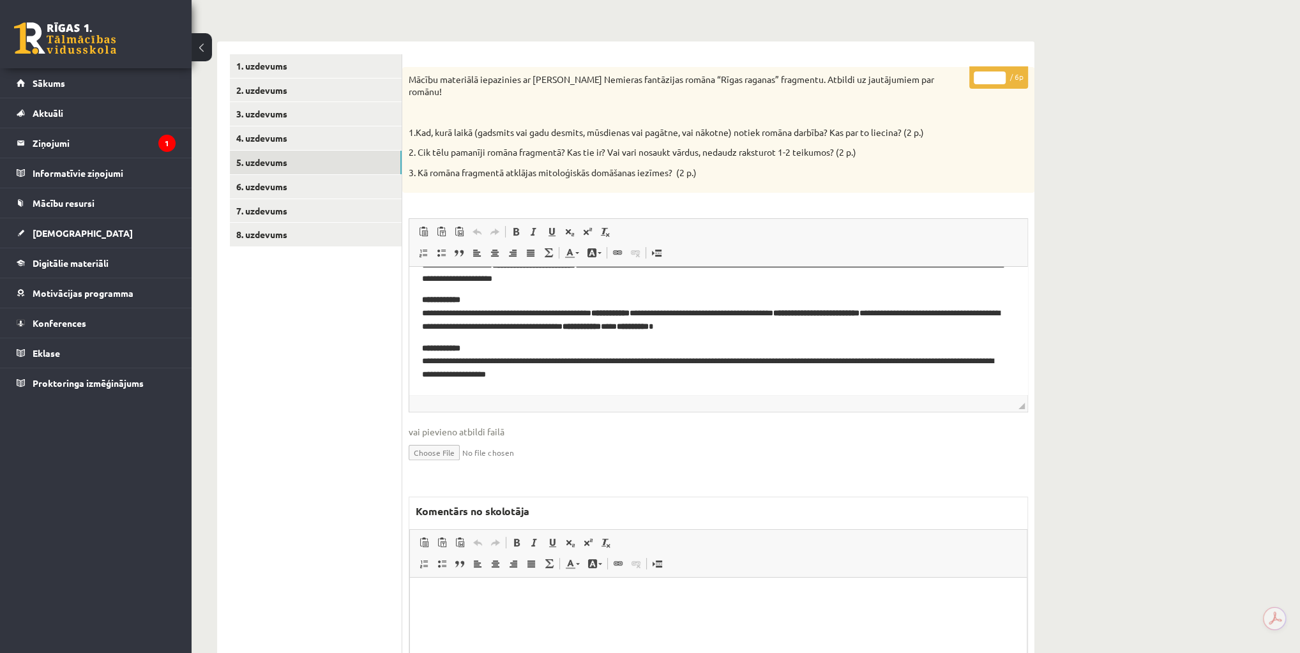
click at [673, 603] on p "Bagātinātā teksta redaktors, wiswyg-editor-47024881470160-1758198318-873" at bounding box center [718, 596] width 591 height 13
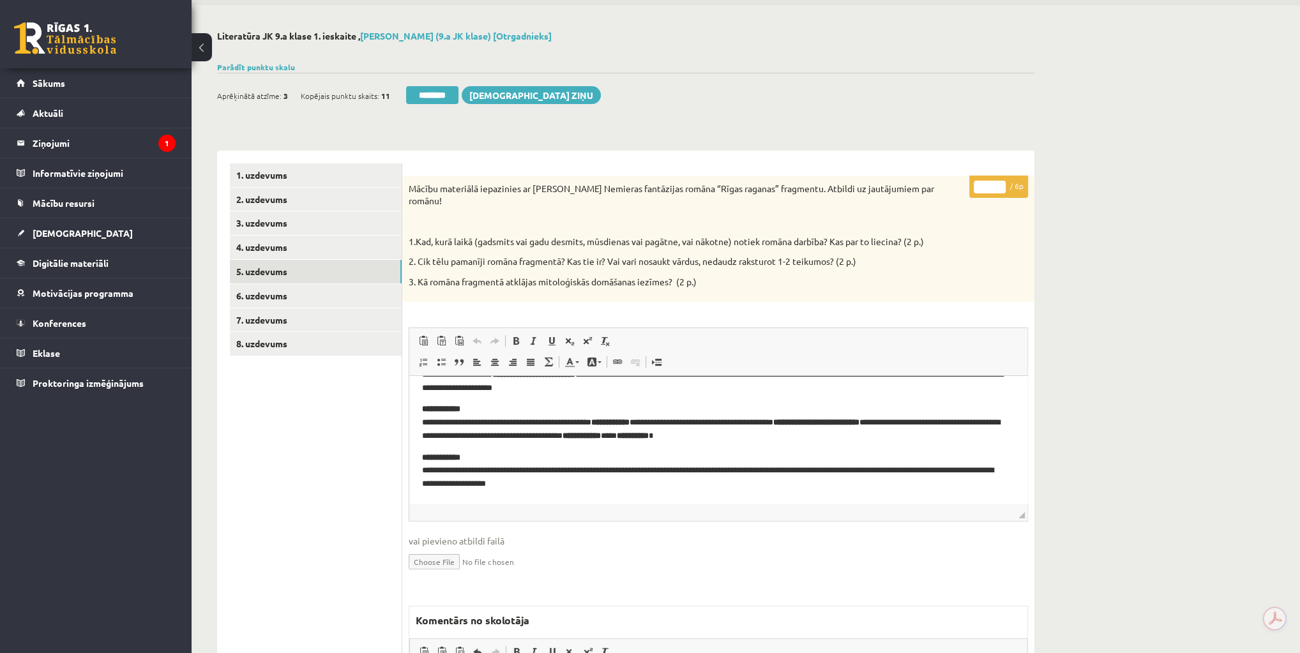
scroll to position [0, 0]
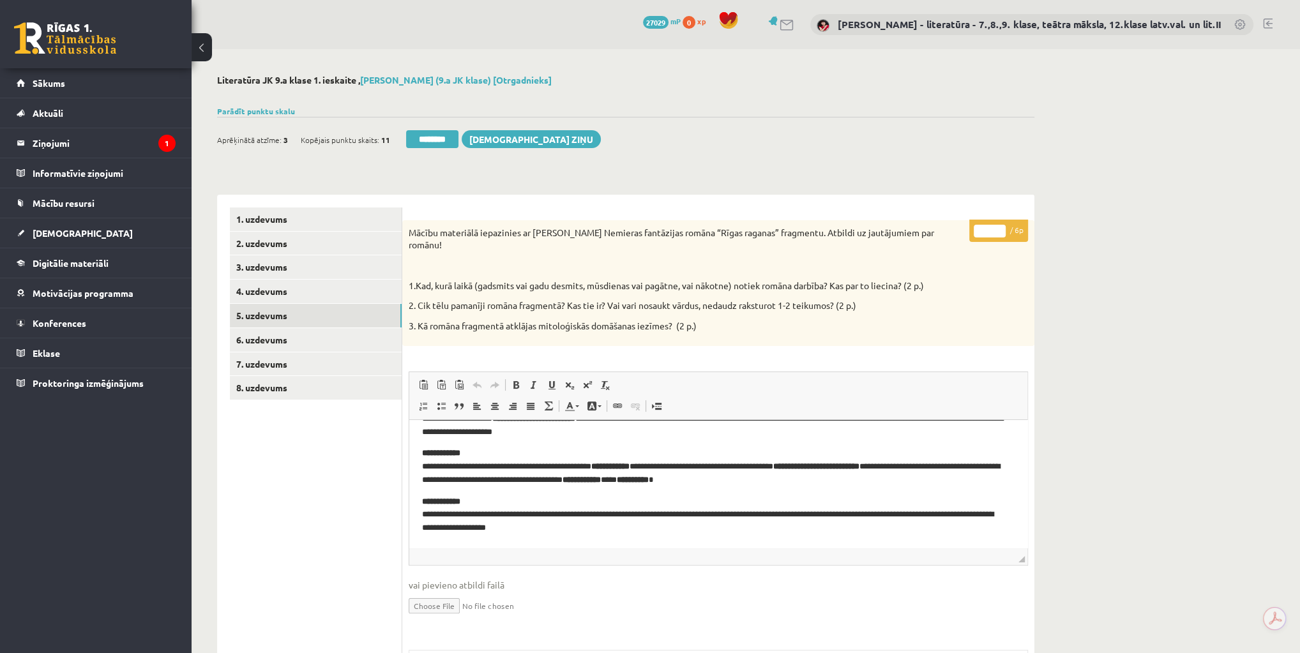
click at [987, 230] on input "*" at bounding box center [990, 231] width 32 height 13
type input "*"
click at [306, 338] on link "6. uzdevums" at bounding box center [316, 340] width 172 height 24
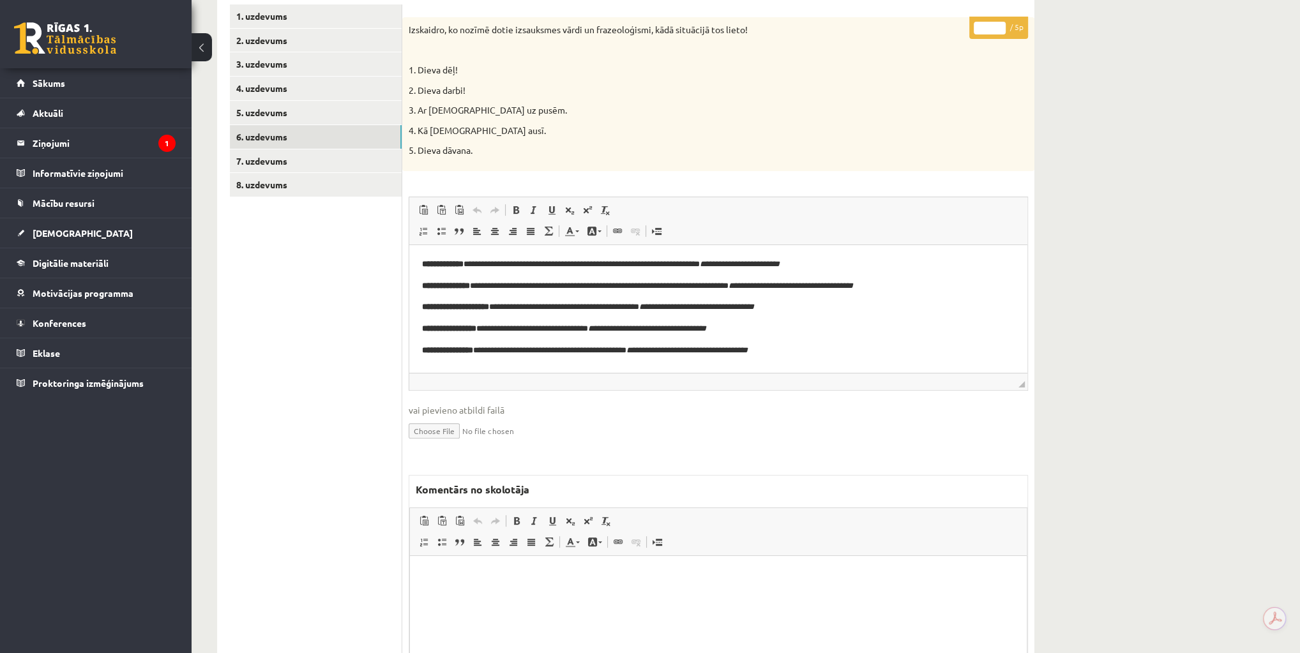
scroll to position [204, 0]
click at [707, 590] on html at bounding box center [718, 574] width 617 height 39
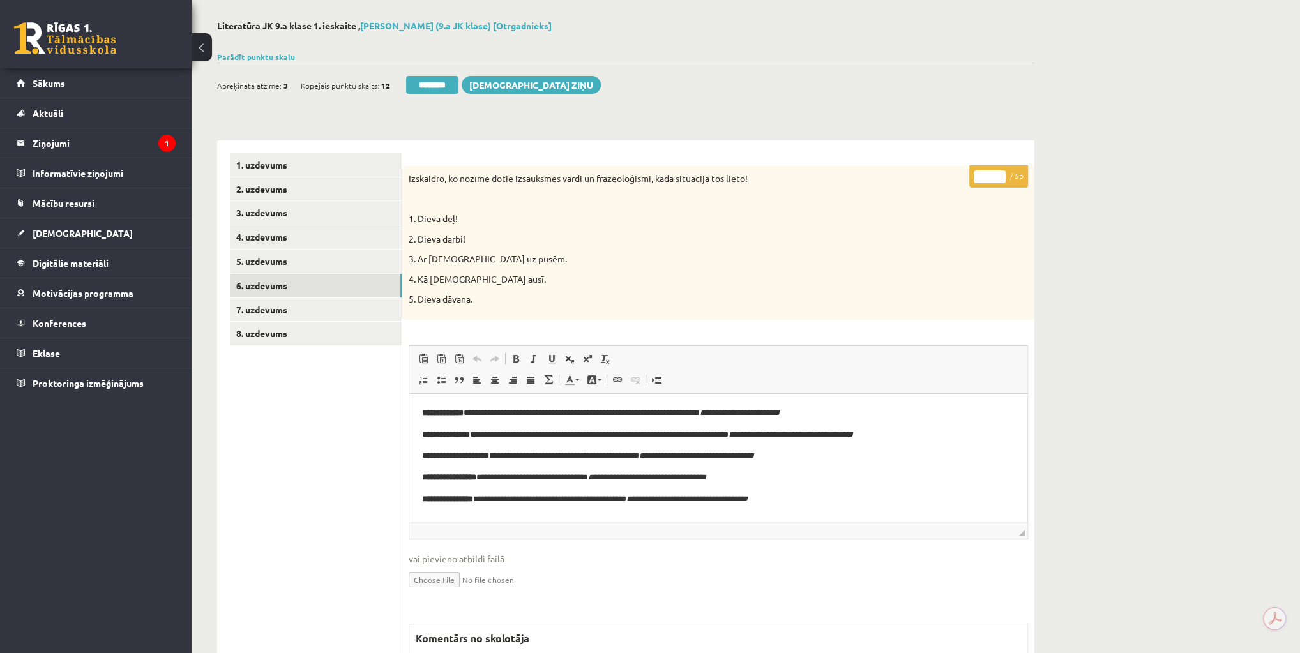
scroll to position [0, 0]
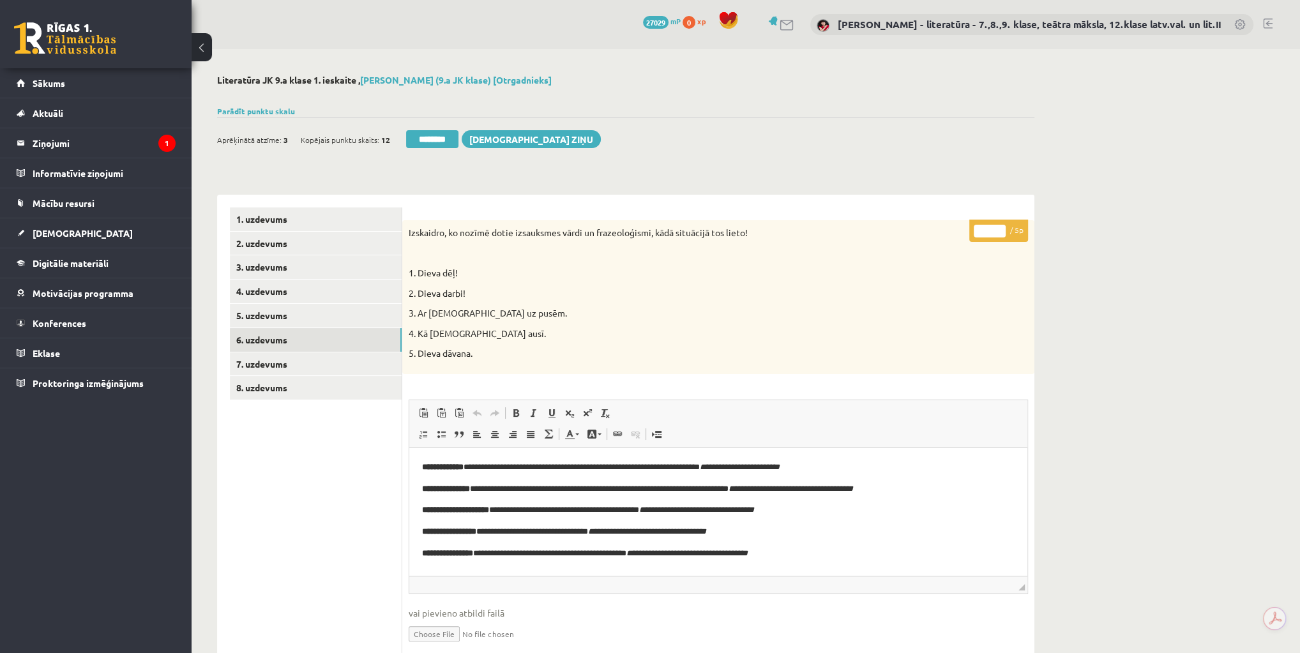
drag, startPoint x: 984, startPoint y: 234, endPoint x: 993, endPoint y: 230, distance: 9.7
click at [993, 230] on input "*" at bounding box center [990, 231] width 32 height 13
type input "*"
click at [273, 361] on link "7. uzdevums" at bounding box center [316, 364] width 172 height 24
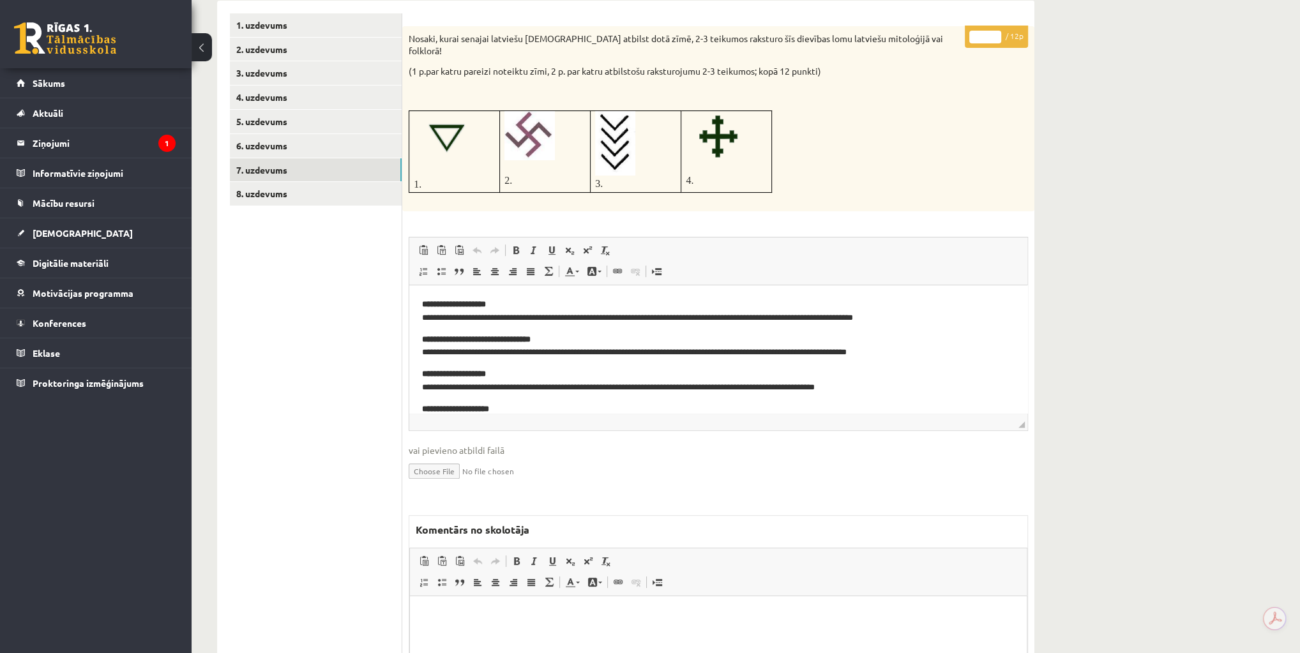
scroll to position [204, 0]
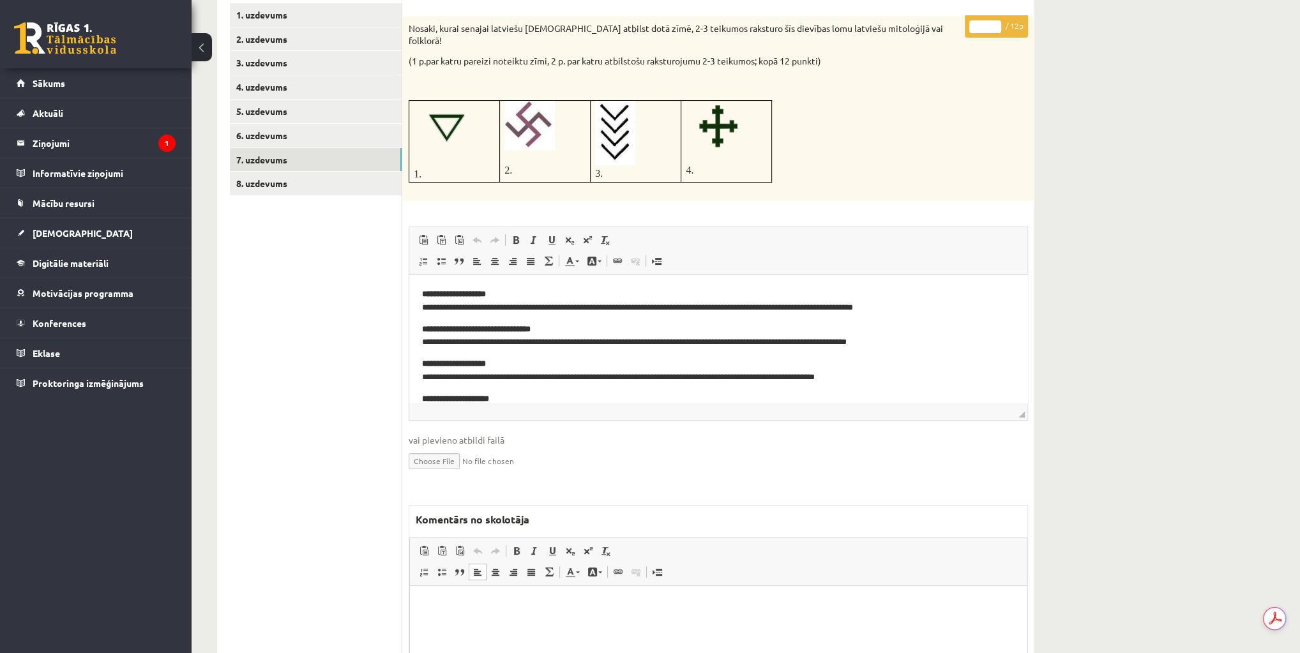
click at [603, 625] on html at bounding box center [718, 605] width 617 height 39
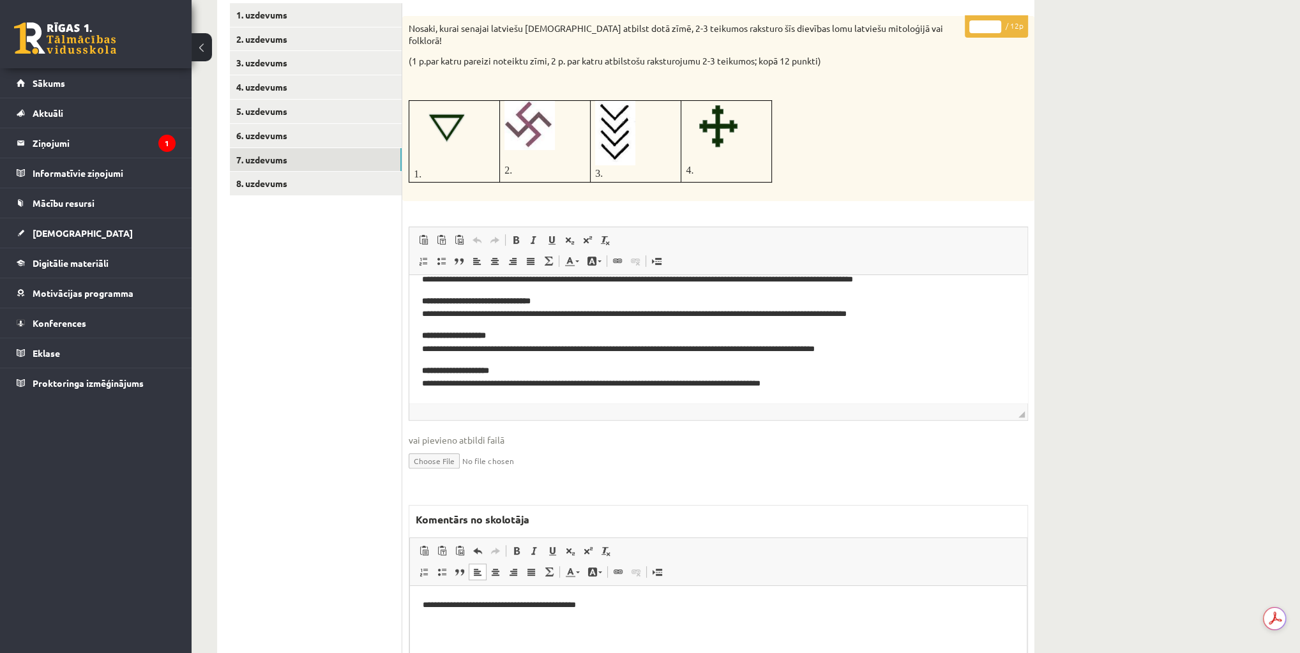
scroll to position [29, 0]
drag, startPoint x: 982, startPoint y: 28, endPoint x: 973, endPoint y: 29, distance: 9.0
click at [973, 29] on input "*" at bounding box center [985, 26] width 32 height 13
type input "*"
click at [439, 625] on html "**********" at bounding box center [718, 605] width 617 height 39
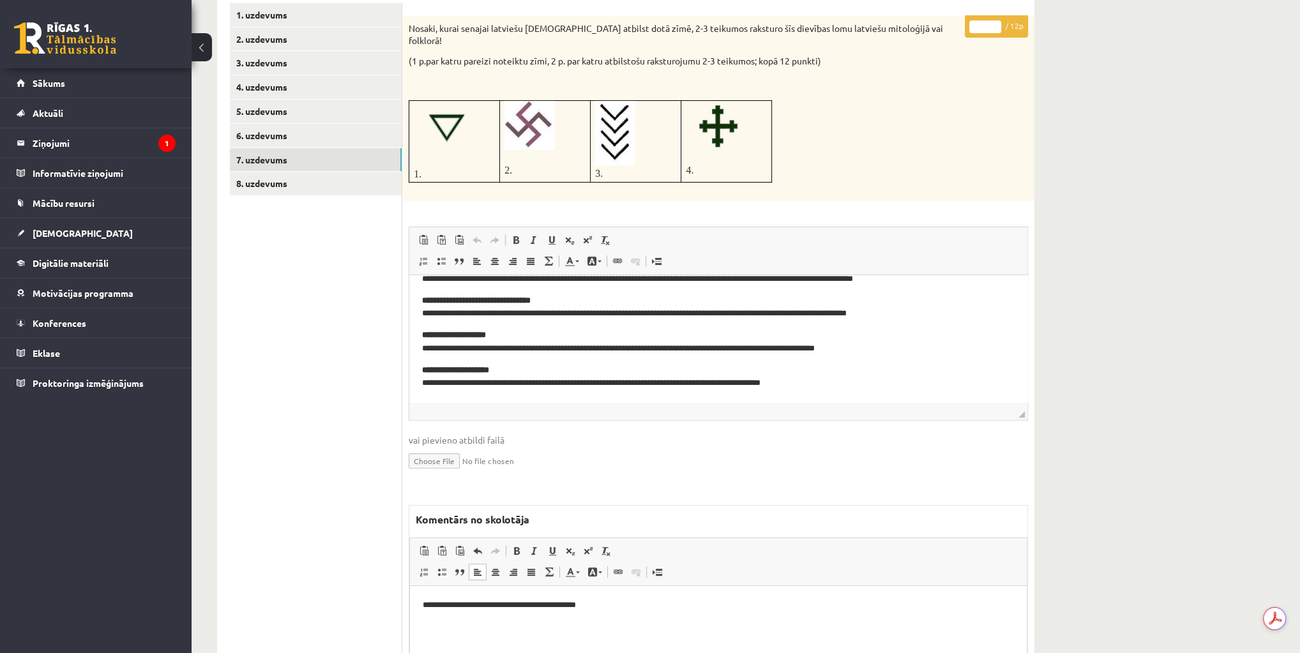
click at [653, 624] on html "**********" at bounding box center [718, 605] width 617 height 39
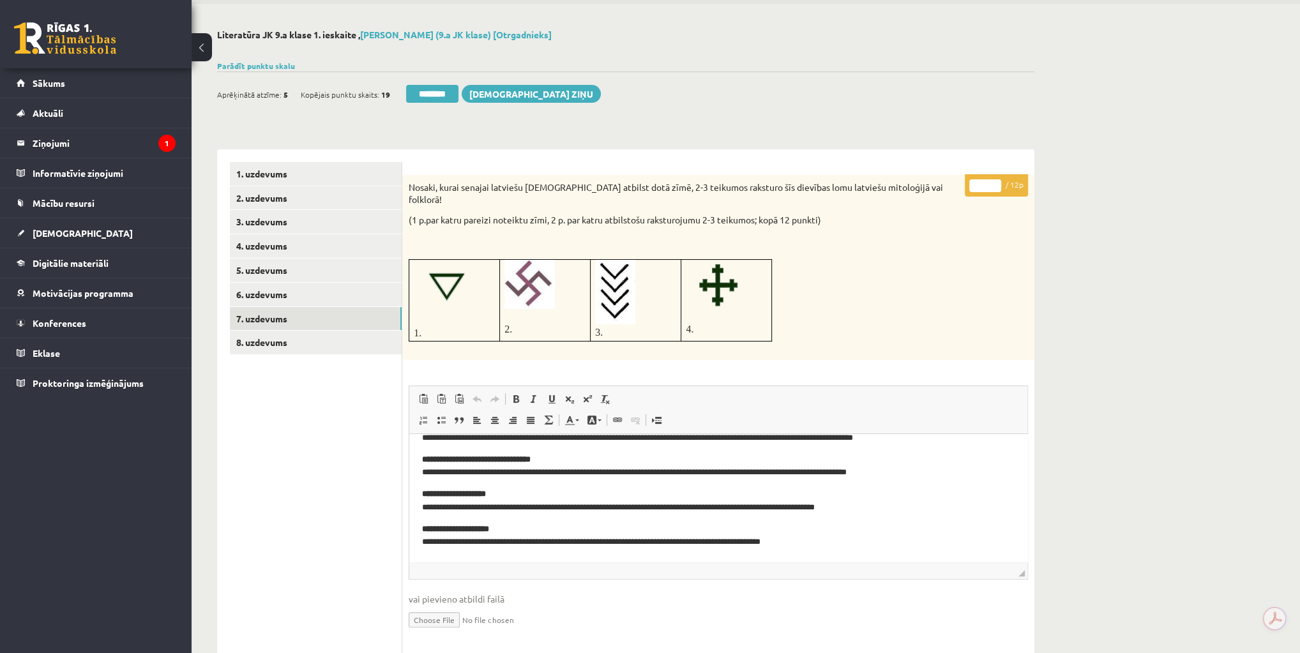
scroll to position [0, 0]
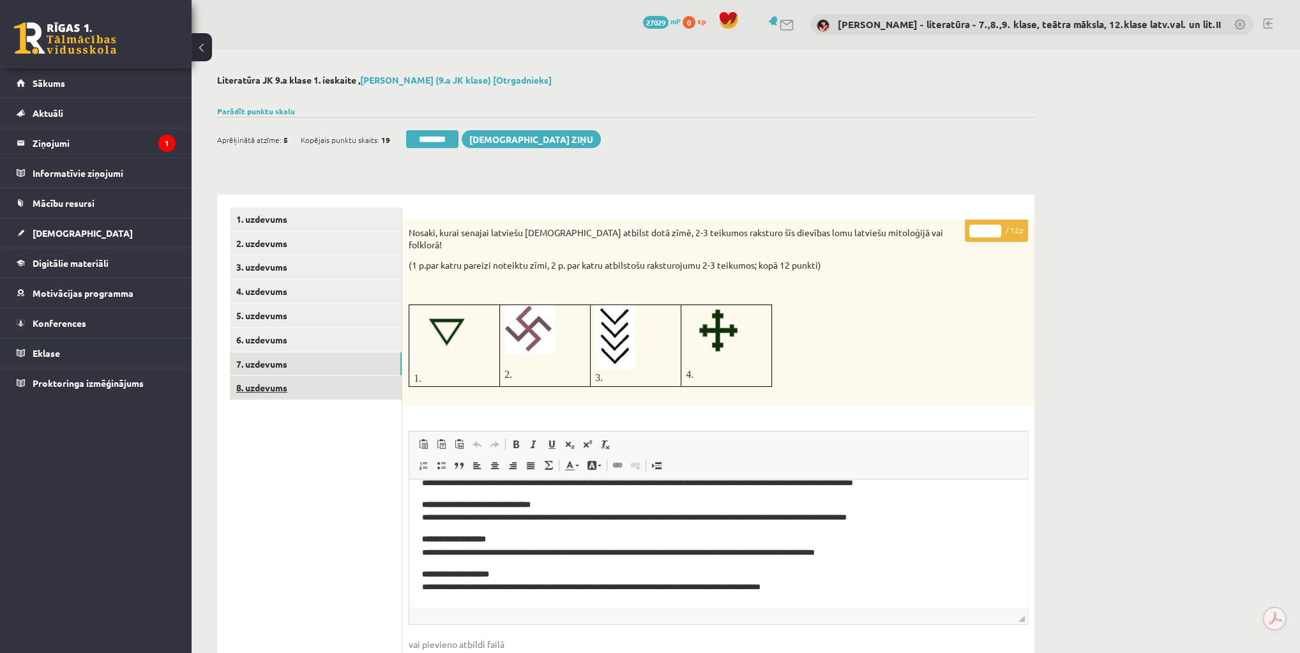
click at [267, 392] on link "8. uzdevums" at bounding box center [316, 388] width 172 height 24
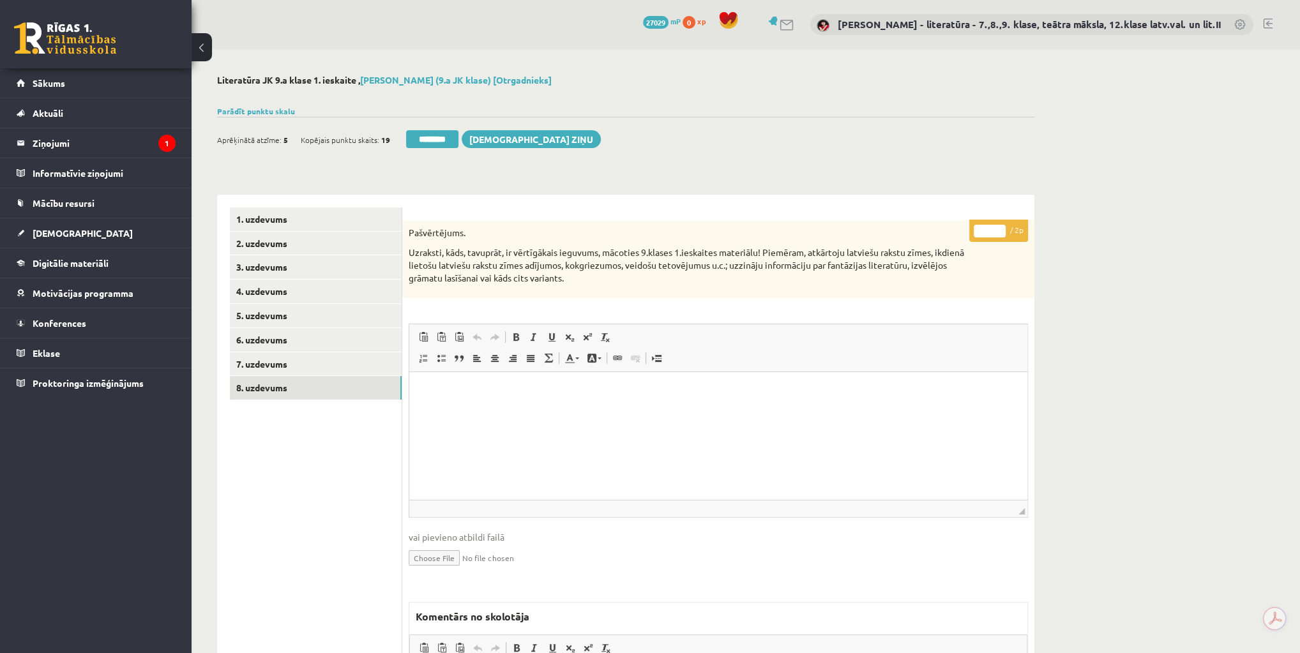
drag, startPoint x: 986, startPoint y: 229, endPoint x: 777, endPoint y: 277, distance: 214.9
click at [982, 231] on input "*" at bounding box center [990, 231] width 32 height 13
drag, startPoint x: 416, startPoint y: 132, endPoint x: 698, endPoint y: 36, distance: 298.2
click at [418, 133] on input "********" at bounding box center [432, 139] width 52 height 18
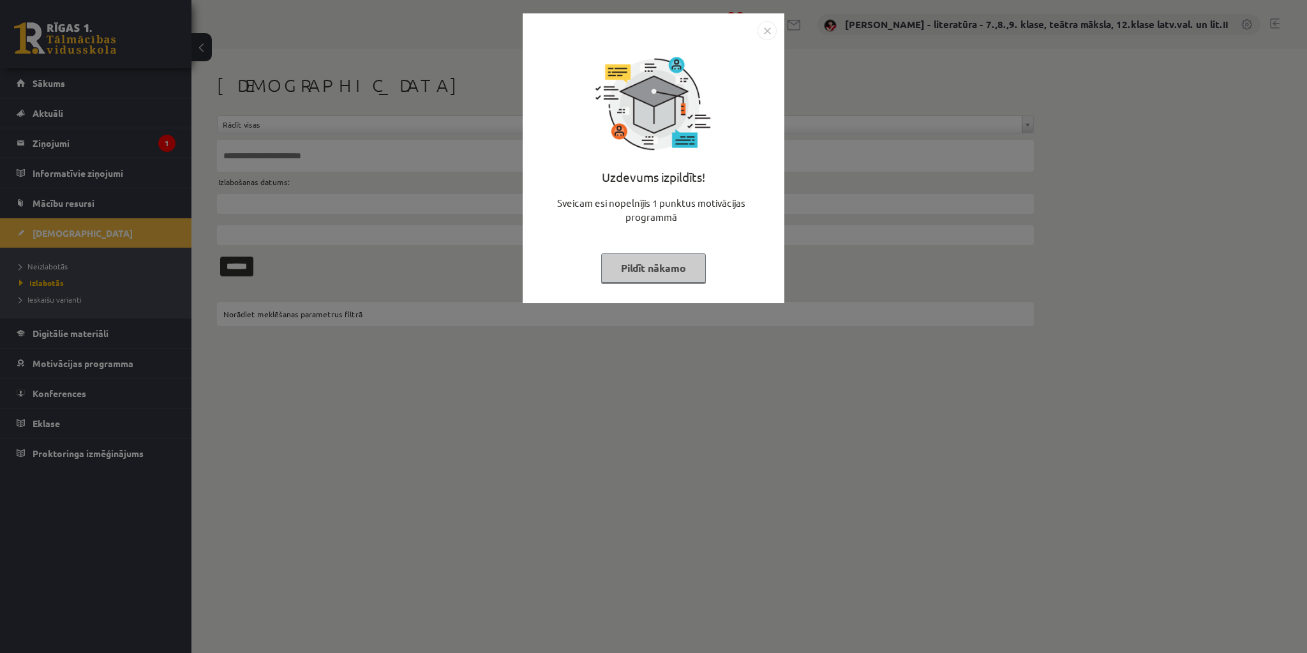
click at [669, 265] on button "Pildīt nākamo" at bounding box center [653, 267] width 105 height 29
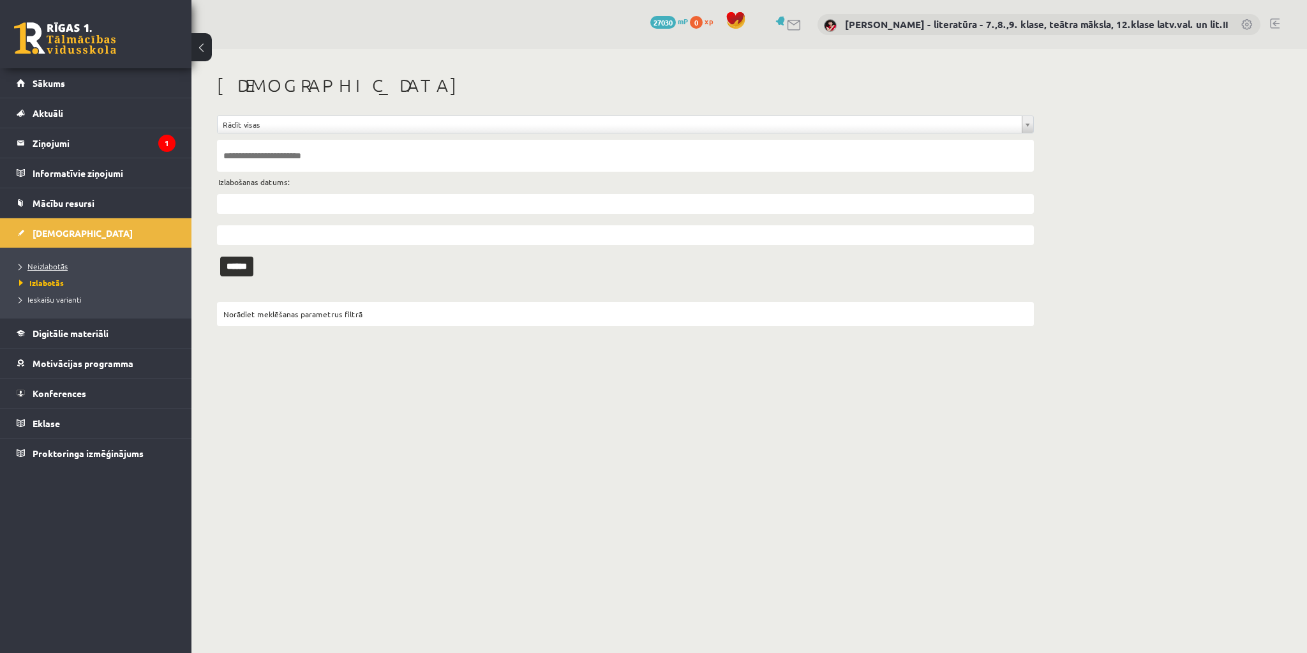
click at [61, 264] on span "Neizlabotās" at bounding box center [43, 266] width 49 height 10
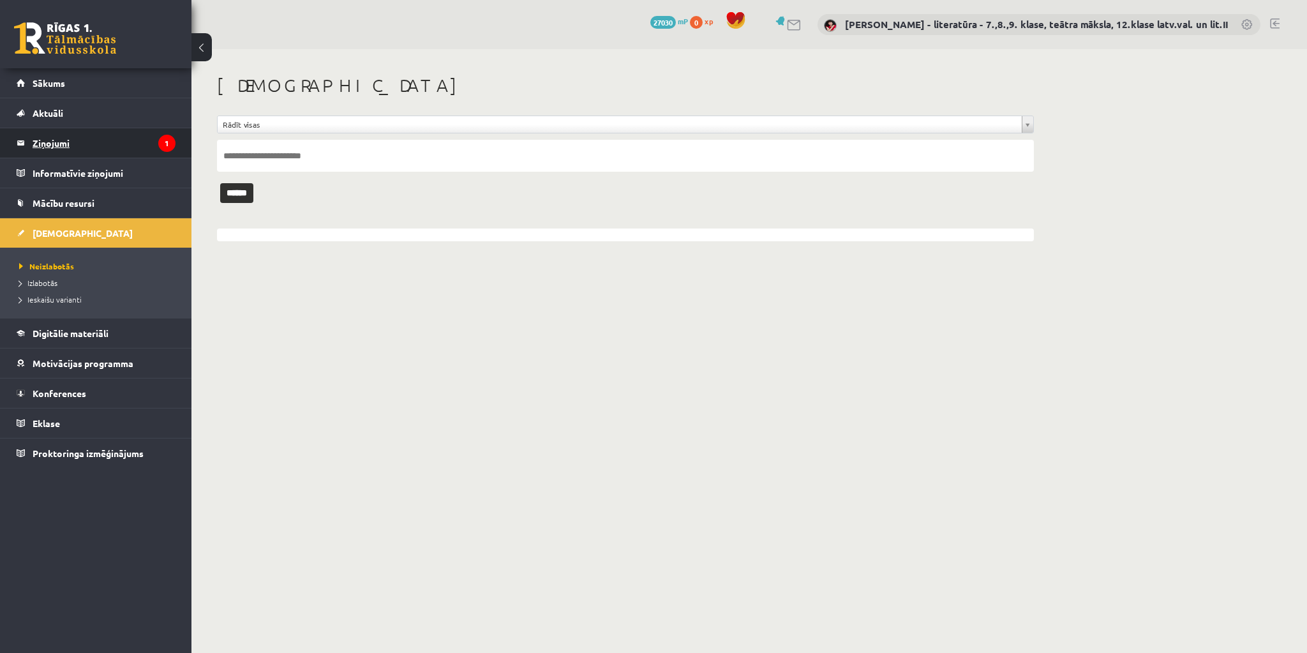
click at [158, 147] on legend "Ziņojumi 1" at bounding box center [104, 142] width 143 height 29
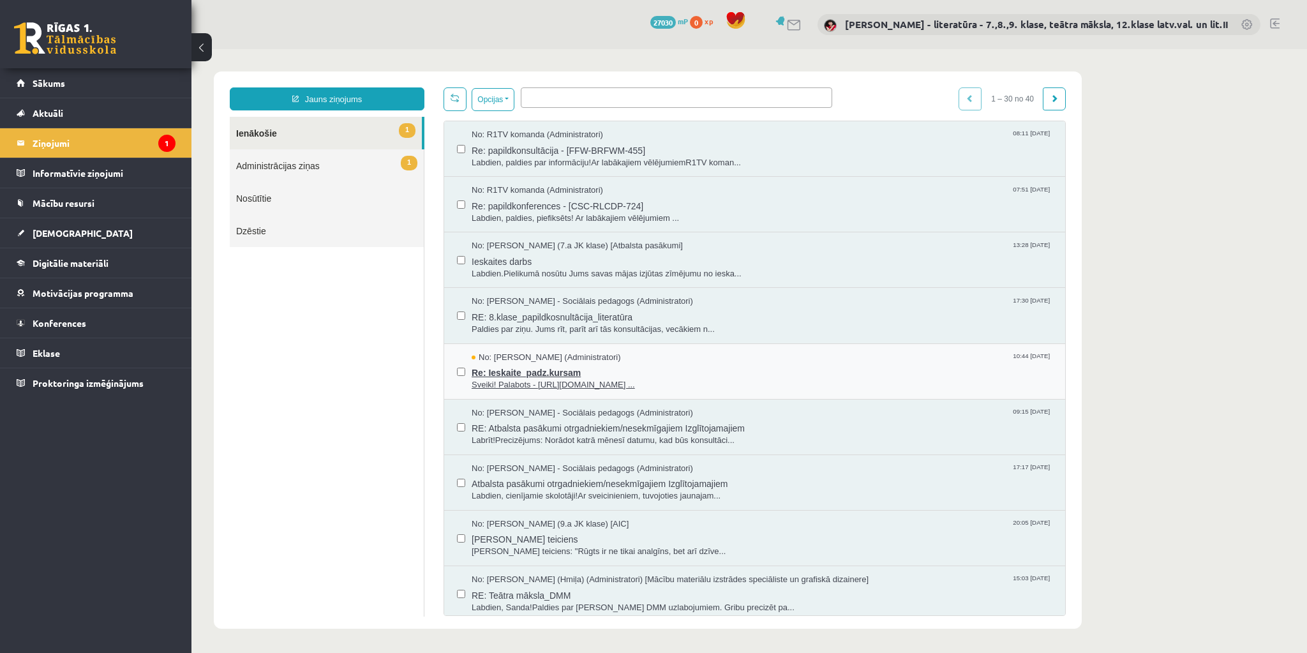
click at [496, 371] on span "Re: Ieskaite_padz.kursam" at bounding box center [762, 371] width 581 height 16
